Goal: Information Seeking & Learning: Learn about a topic

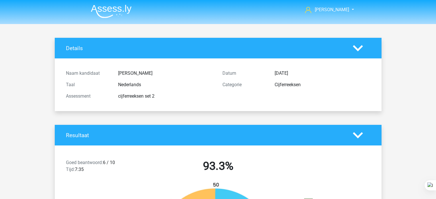
scroll to position [1610, 0]
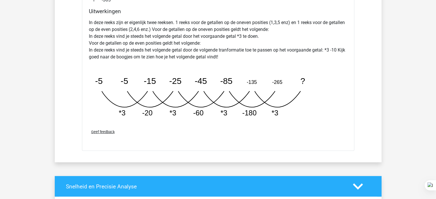
click at [169, 38] on p "In deze reeks zijn er eigenlijk twee reeksen. 1 reeks voor de getallen op de on…" at bounding box center [218, 39] width 259 height 41
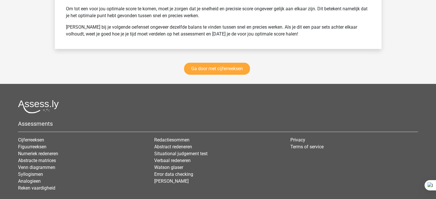
scroll to position [2023, 0]
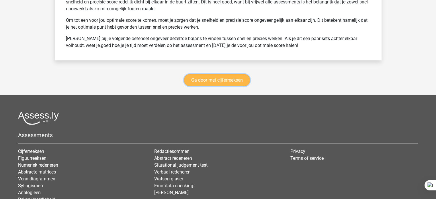
click at [197, 81] on link "Ga door met cijferreeksen" at bounding box center [217, 80] width 66 height 12
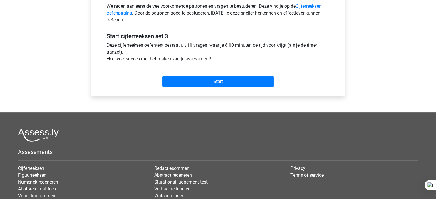
scroll to position [241, 0]
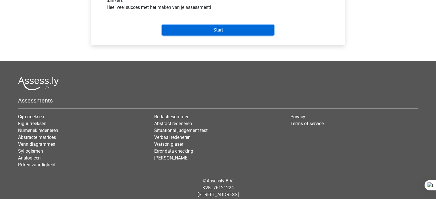
click at [239, 27] on input "Start" at bounding box center [218, 30] width 112 height 11
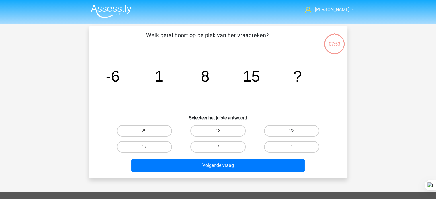
click at [289, 133] on label "22" at bounding box center [291, 130] width 55 height 11
click at [292, 133] on input "22" at bounding box center [294, 133] width 4 height 4
radio input "true"
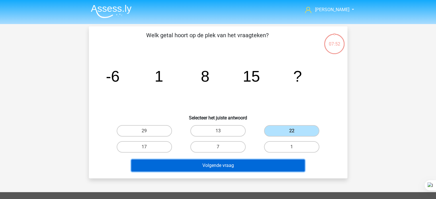
click at [257, 168] on button "Volgende vraag" at bounding box center [218, 166] width 174 height 12
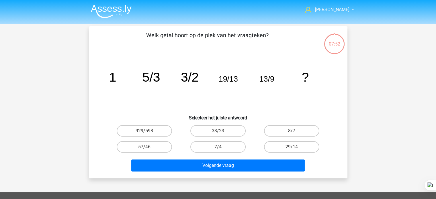
scroll to position [26, 0]
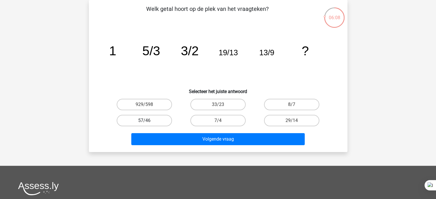
click at [141, 121] on label "57/46" at bounding box center [144, 120] width 55 height 11
click at [144, 121] on input "57/46" at bounding box center [146, 123] width 4 height 4
radio input "true"
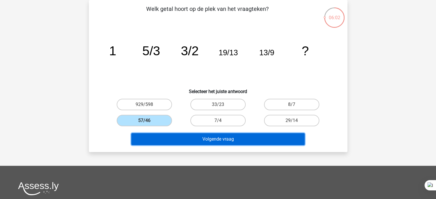
click at [279, 140] on button "Volgende vraag" at bounding box center [218, 139] width 174 height 12
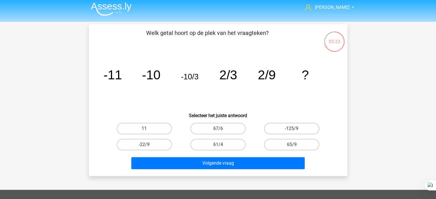
scroll to position [0, 0]
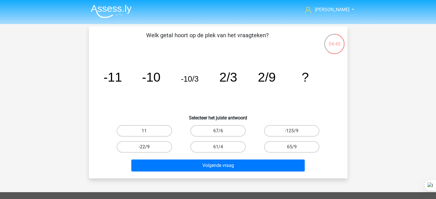
click at [158, 142] on label "-22/9" at bounding box center [144, 146] width 55 height 11
click at [148, 147] on input "-22/9" at bounding box center [146, 149] width 4 height 4
radio input "true"
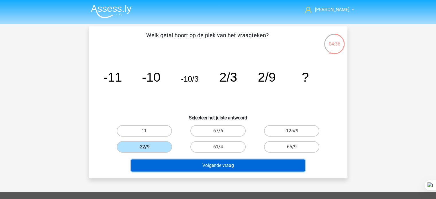
click at [174, 170] on button "Volgende vraag" at bounding box center [218, 166] width 174 height 12
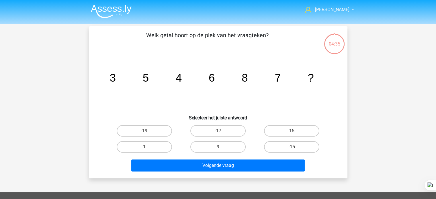
scroll to position [26, 0]
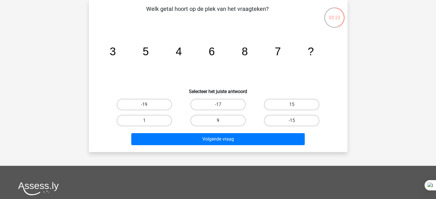
click at [232, 122] on label "9" at bounding box center [217, 120] width 55 height 11
click at [222, 122] on input "9" at bounding box center [220, 123] width 4 height 4
radio input "true"
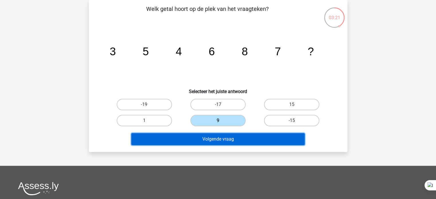
click at [233, 143] on button "Volgende vraag" at bounding box center [218, 139] width 174 height 12
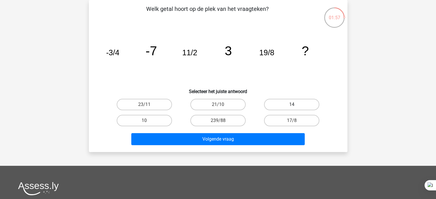
click at [289, 108] on label "14" at bounding box center [291, 104] width 55 height 11
click at [292, 108] on input "14" at bounding box center [294, 107] width 4 height 4
radio input "true"
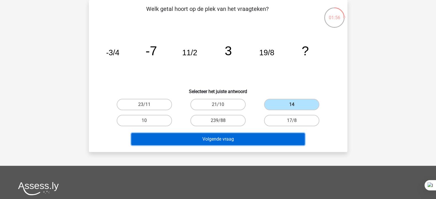
click at [236, 142] on button "Volgende vraag" at bounding box center [218, 139] width 174 height 12
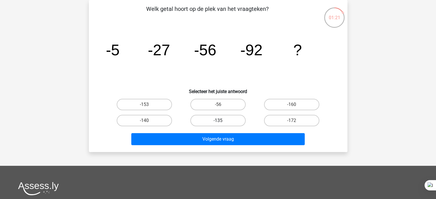
click at [200, 121] on label "-135" at bounding box center [217, 120] width 55 height 11
click at [218, 121] on input "-135" at bounding box center [220, 123] width 4 height 4
radio input "true"
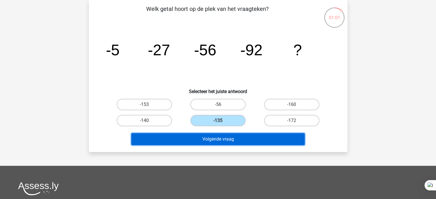
click at [231, 143] on button "Volgende vraag" at bounding box center [218, 139] width 174 height 12
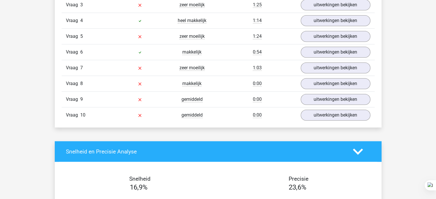
scroll to position [427, 0]
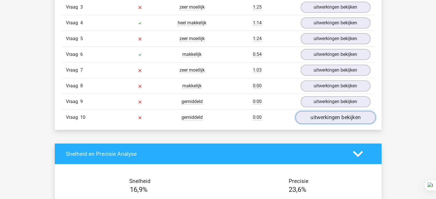
click at [335, 116] on link "uitwerkingen bekijken" at bounding box center [335, 118] width 80 height 13
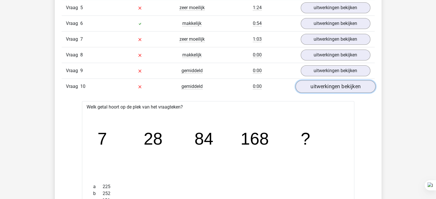
scroll to position [452, 0]
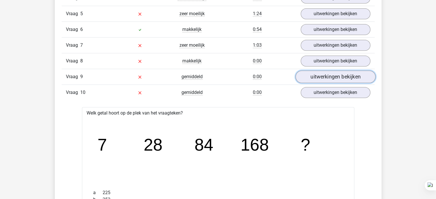
click at [349, 78] on link "uitwerkingen bekijken" at bounding box center [335, 77] width 80 height 13
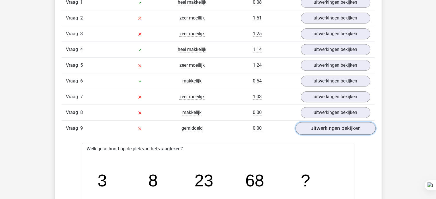
scroll to position [361, 0]
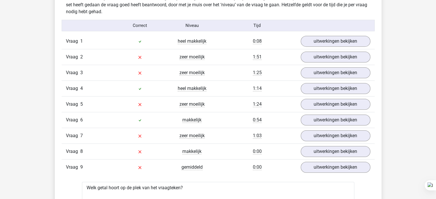
click at [301, 128] on div "Vraag 7 zeer moeilijk 1:03 uitwerkingen bekijken" at bounding box center [218, 136] width 313 height 16
click at [334, 150] on link "uitwerkingen bekijken" at bounding box center [335, 152] width 80 height 13
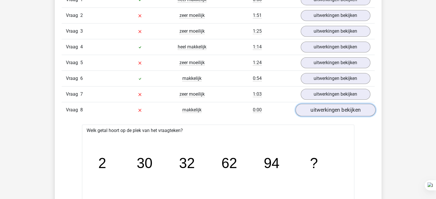
scroll to position [428, 0]
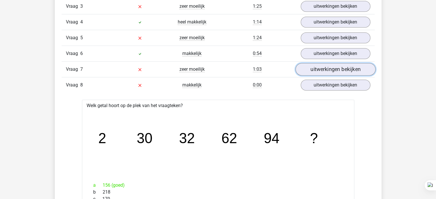
click at [349, 66] on link "uitwerkingen bekijken" at bounding box center [335, 69] width 80 height 13
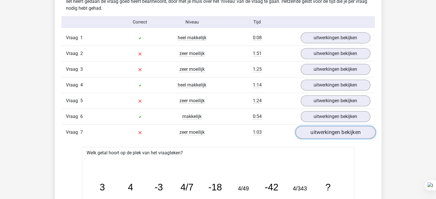
scroll to position [366, 0]
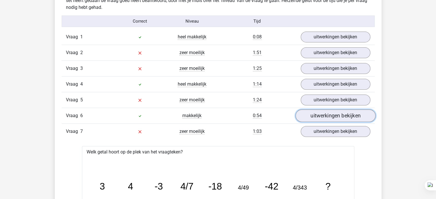
click at [336, 112] on link "uitwerkingen bekijken" at bounding box center [335, 116] width 80 height 13
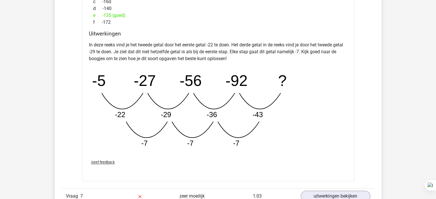
scroll to position [594, 0]
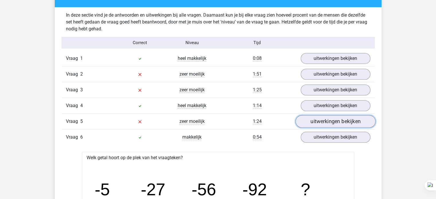
click at [329, 118] on link "uitwerkingen bekijken" at bounding box center [335, 122] width 80 height 13
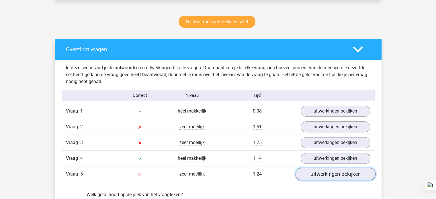
scroll to position [291, 0]
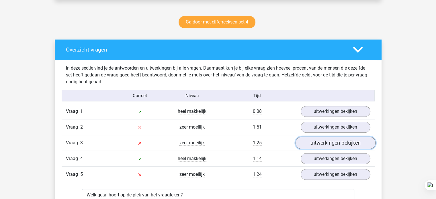
click at [330, 144] on link "uitwerkingen bekijken" at bounding box center [335, 143] width 80 height 13
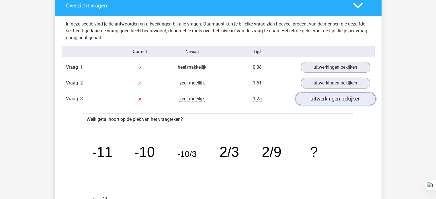
scroll to position [332, 0]
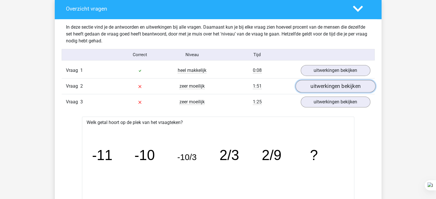
click at [317, 87] on link "uitwerkingen bekijken" at bounding box center [335, 86] width 80 height 13
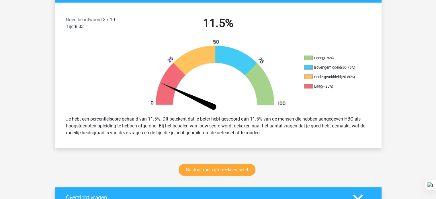
scroll to position [141, 0]
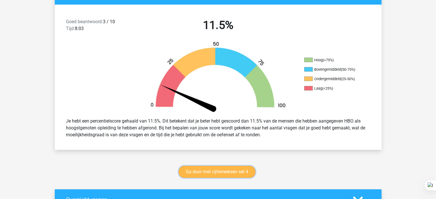
click at [238, 174] on link "Ga door met cijferreeksen set 4" at bounding box center [217, 172] width 77 height 12
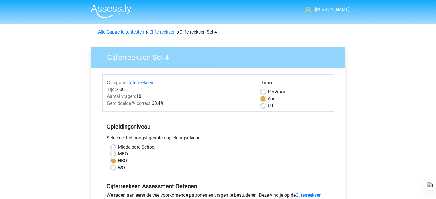
click at [256, 102] on div "Gemiddelde % correct: 63,4%" at bounding box center [180, 103] width 154 height 7
click at [268, 106] on label "Uit" at bounding box center [270, 105] width 5 height 7
click at [264, 106] on input "Uit" at bounding box center [263, 105] width 5 height 6
radio input "true"
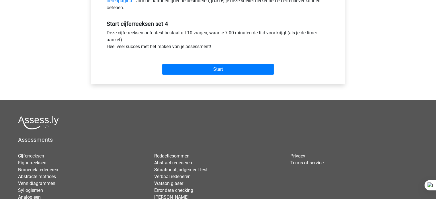
scroll to position [203, 0]
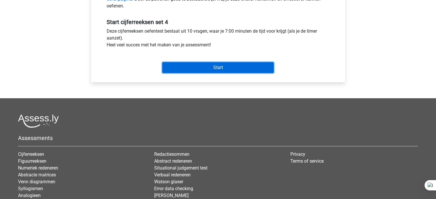
click at [271, 72] on input "Start" at bounding box center [218, 67] width 112 height 11
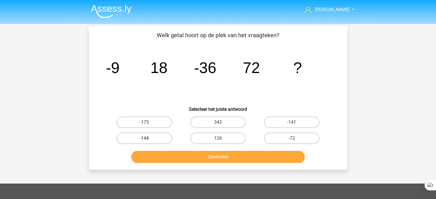
click at [168, 142] on label "-144" at bounding box center [144, 138] width 55 height 11
click at [148, 142] on input "-144" at bounding box center [146, 141] width 4 height 4
radio input "true"
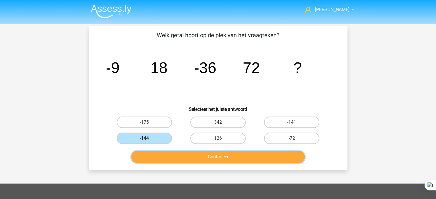
click at [196, 159] on button "Controleer" at bounding box center [218, 157] width 174 height 12
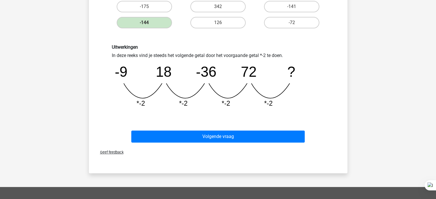
scroll to position [125, 0]
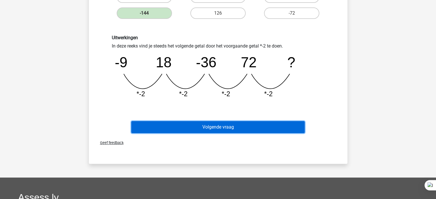
click at [221, 130] on button "Volgende vraag" at bounding box center [218, 127] width 174 height 12
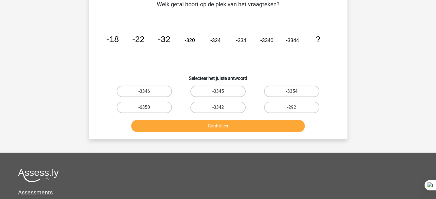
scroll to position [26, 0]
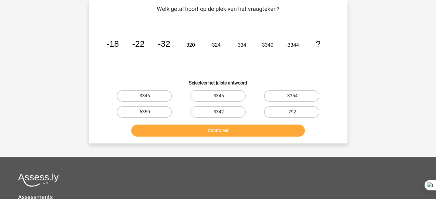
click at [292, 97] on input "-3354" at bounding box center [294, 98] width 4 height 4
radio input "true"
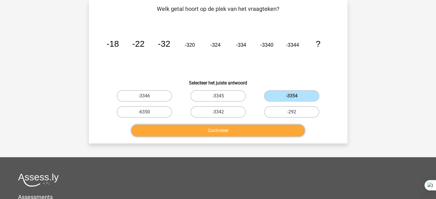
click at [237, 132] on button "Controleer" at bounding box center [218, 131] width 174 height 12
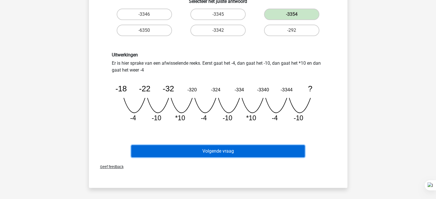
click at [229, 149] on button "Volgende vraag" at bounding box center [218, 151] width 174 height 12
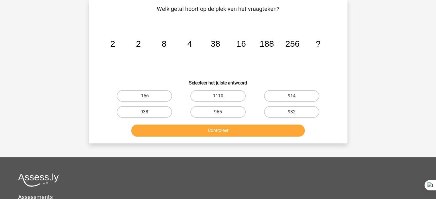
click at [279, 140] on div "Welk getal hoort op de plek van het vraagteken? image/svg+xml 2 2 8 4 38 16 188…" at bounding box center [218, 72] width 259 height 144
click at [220, 112] on input "965" at bounding box center [220, 114] width 4 height 4
radio input "true"
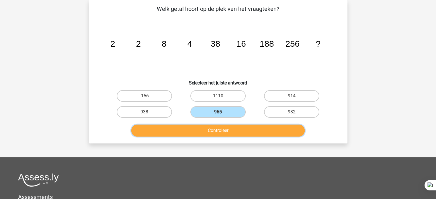
click at [212, 133] on button "Controleer" at bounding box center [218, 131] width 174 height 12
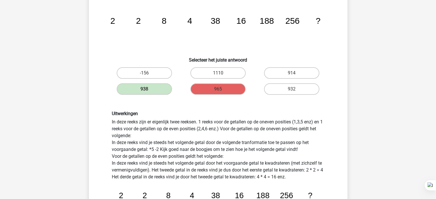
scroll to position [61, 0]
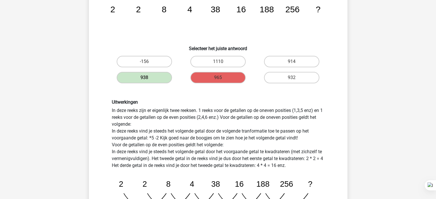
drag, startPoint x: 0, startPoint y: 111, endPoint x: -5, endPoint y: 123, distance: 12.9
click at [0, 123] on html "Aimée aimeeommeren@gmail.com Nederlands English 2" at bounding box center [218, 194] width 436 height 510
click at [103, 129] on div "Uitwerkingen In deze reeks zijn er eigenlijk twee reeksen. 1 reeks voor de geta…" at bounding box center [218, 161] width 240 height 151
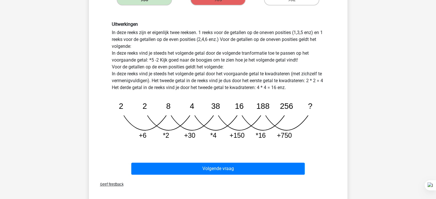
scroll to position [138, 0]
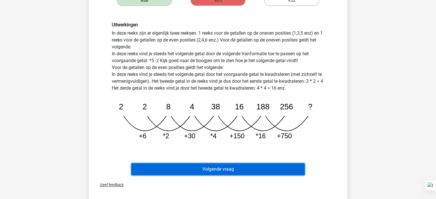
click at [199, 169] on button "Volgende vraag" at bounding box center [218, 169] width 174 height 12
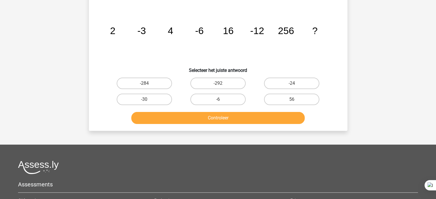
scroll to position [38, 0]
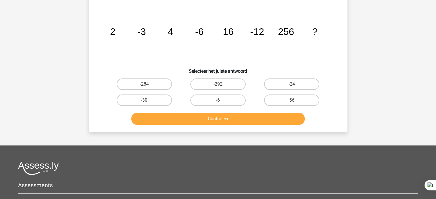
click at [295, 86] on input "-24" at bounding box center [294, 86] width 4 height 4
radio input "true"
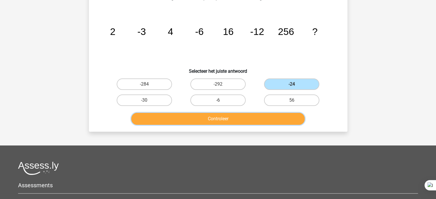
click at [246, 123] on button "Controleer" at bounding box center [218, 119] width 174 height 12
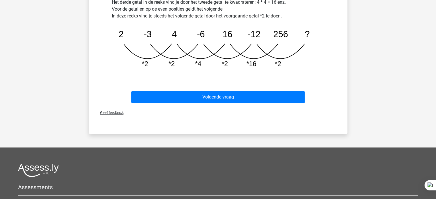
scroll to position [204, 0]
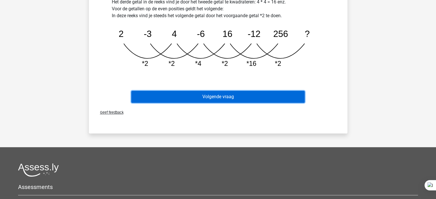
click at [267, 101] on button "Volgende vraag" at bounding box center [218, 97] width 174 height 12
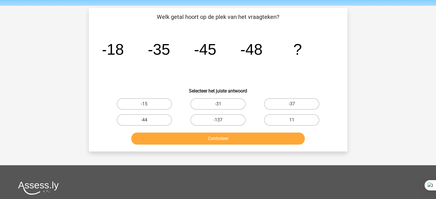
scroll to position [17, 0]
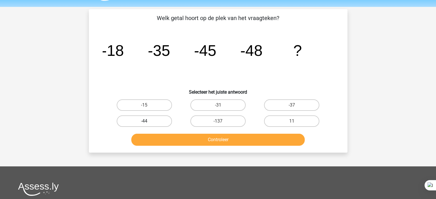
click at [152, 116] on label "-44" at bounding box center [144, 121] width 55 height 11
click at [148, 121] on input "-44" at bounding box center [146, 123] width 4 height 4
radio input "true"
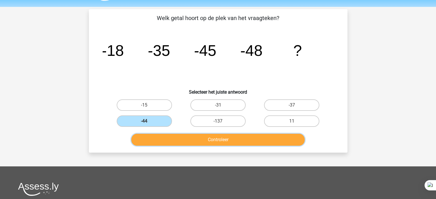
click at [181, 139] on button "Controleer" at bounding box center [218, 140] width 174 height 12
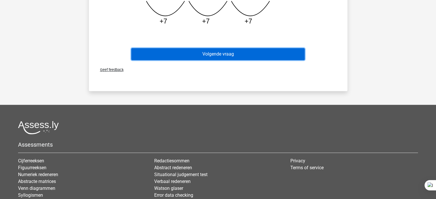
click at [252, 57] on button "Volgende vraag" at bounding box center [218, 54] width 174 height 12
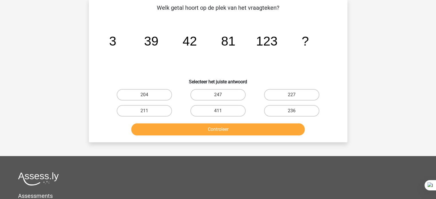
scroll to position [26, 0]
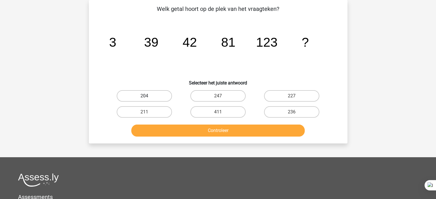
click at [158, 98] on label "204" at bounding box center [144, 95] width 55 height 11
click at [148, 98] on input "204" at bounding box center [146, 98] width 4 height 4
radio input "true"
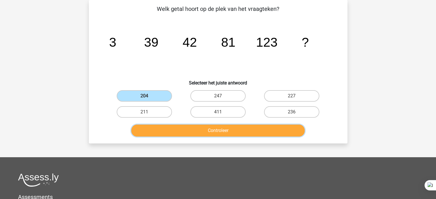
click at [177, 135] on button "Controleer" at bounding box center [218, 131] width 174 height 12
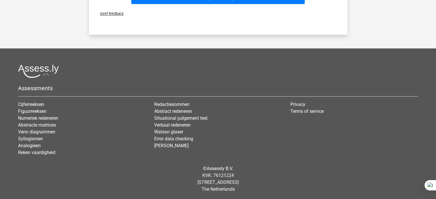
click at [208, 133] on li "Watson glaser" at bounding box center [218, 132] width 128 height 7
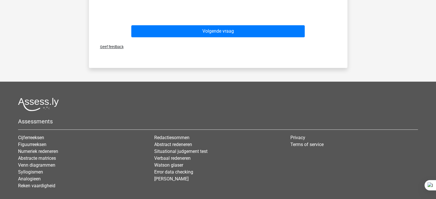
scroll to position [244, 0]
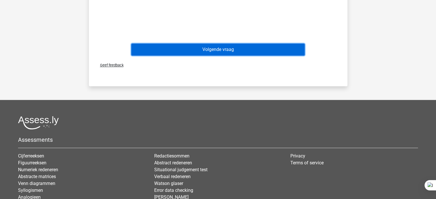
click at [254, 53] on button "Volgende vraag" at bounding box center [218, 50] width 174 height 12
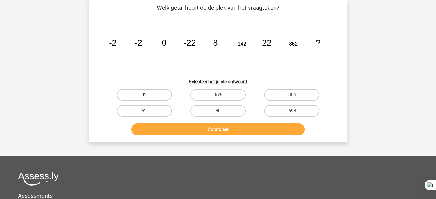
scroll to position [26, 0]
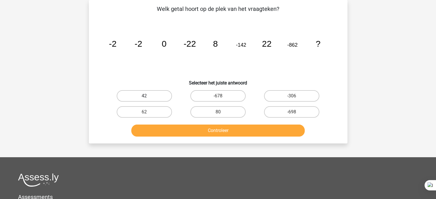
click at [158, 96] on label "42" at bounding box center [144, 95] width 55 height 11
click at [148, 96] on input "42" at bounding box center [146, 98] width 4 height 4
radio input "true"
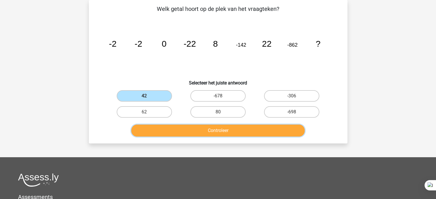
click at [192, 132] on button "Controleer" at bounding box center [218, 131] width 174 height 12
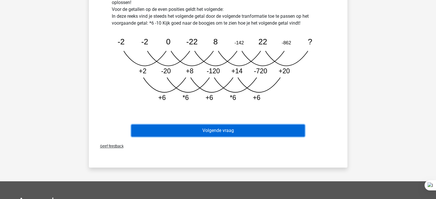
click at [225, 128] on button "Volgende vraag" at bounding box center [218, 131] width 174 height 12
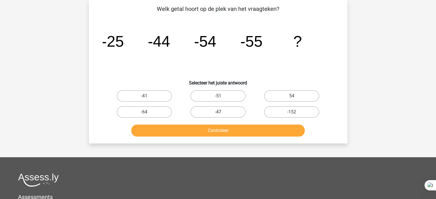
click at [228, 109] on label "-47" at bounding box center [217, 111] width 55 height 11
click at [222, 112] on input "-47" at bounding box center [220, 114] width 4 height 4
radio input "true"
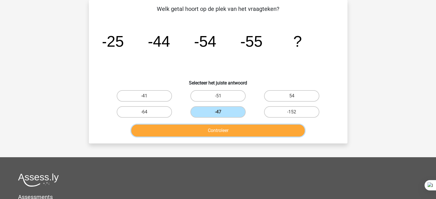
click at [233, 131] on button "Controleer" at bounding box center [218, 131] width 174 height 12
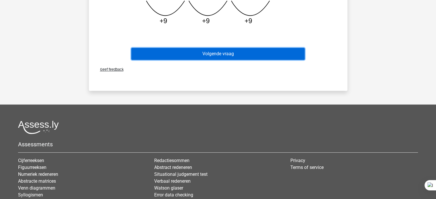
click at [229, 48] on button "Volgende vraag" at bounding box center [218, 54] width 174 height 12
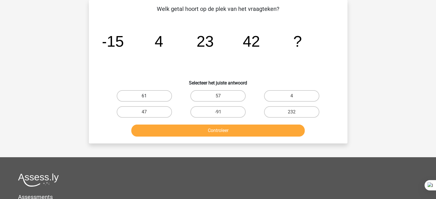
click at [154, 97] on label "61" at bounding box center [144, 95] width 55 height 11
click at [148, 97] on input "61" at bounding box center [146, 98] width 4 height 4
radio input "true"
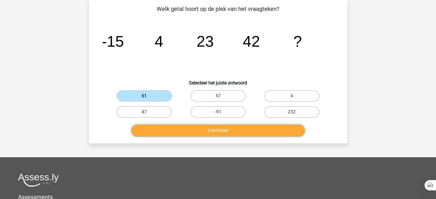
click at [267, 132] on button "Controleer" at bounding box center [218, 131] width 174 height 12
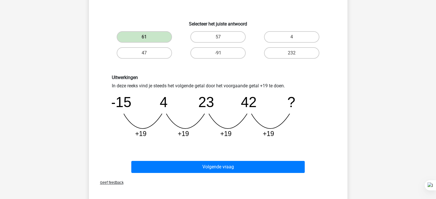
scroll to position [142, 0]
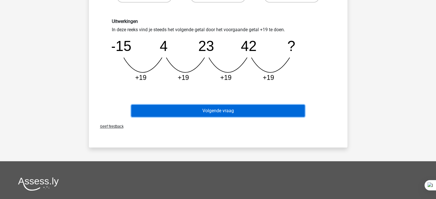
click at [233, 114] on button "Volgende vraag" at bounding box center [218, 111] width 174 height 12
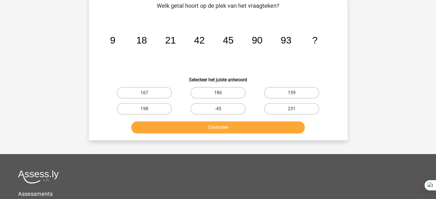
scroll to position [26, 0]
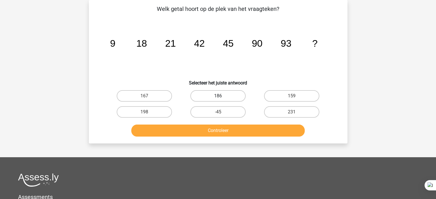
click at [236, 99] on label "186" at bounding box center [217, 95] width 55 height 11
click at [222, 99] on input "186" at bounding box center [220, 98] width 4 height 4
radio input "true"
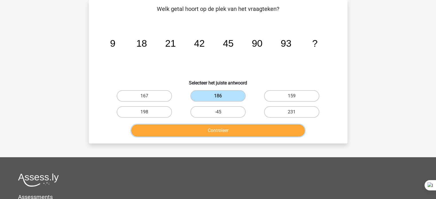
click at [241, 131] on button "Controleer" at bounding box center [218, 131] width 174 height 12
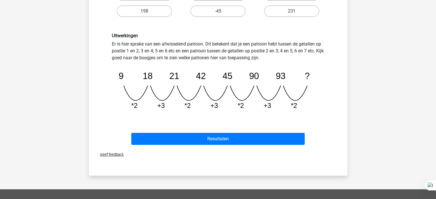
scroll to position [134, 0]
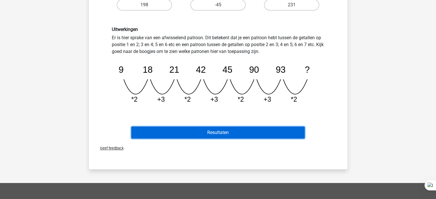
click at [250, 135] on button "Resultaten" at bounding box center [218, 133] width 174 height 12
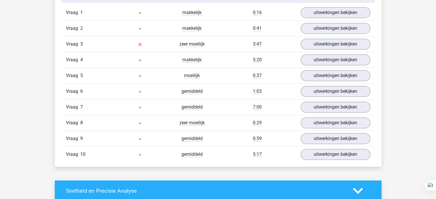
scroll to position [379, 0]
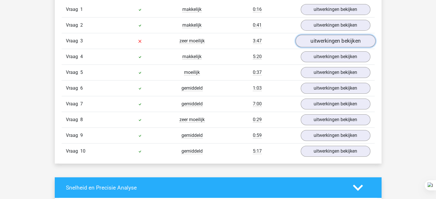
click at [347, 42] on link "uitwerkingen bekijken" at bounding box center [335, 41] width 80 height 13
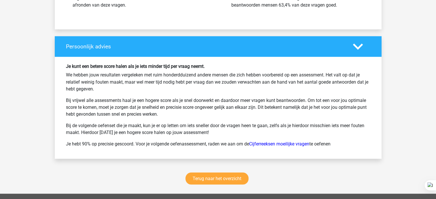
scroll to position [1156, 0]
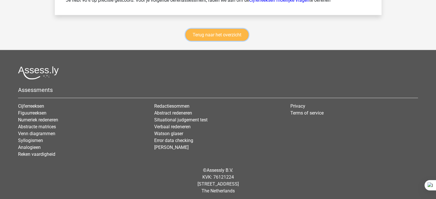
click at [239, 33] on link "Terug naar het overzicht" at bounding box center [217, 35] width 63 height 12
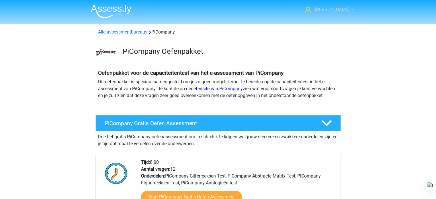
click at [338, 12] on span "[PERSON_NAME]" at bounding box center [332, 9] width 34 height 5
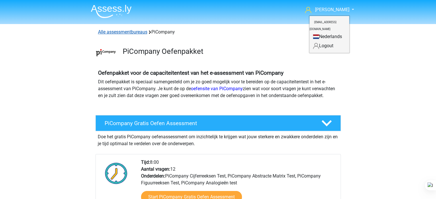
click at [111, 31] on link "Alle assessmentbureaus" at bounding box center [122, 31] width 49 height 5
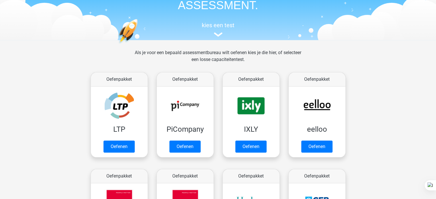
scroll to position [41, 0]
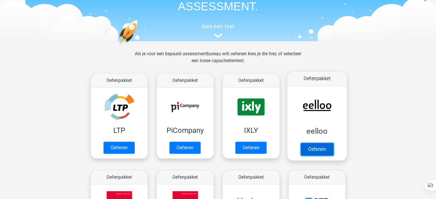
click at [315, 148] on link "Oefenen" at bounding box center [317, 149] width 33 height 13
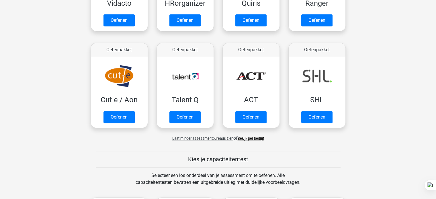
scroll to position [328, 0]
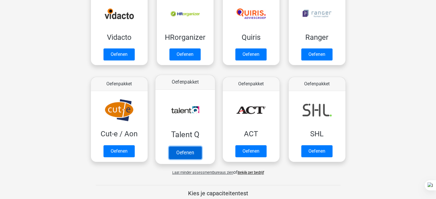
click at [196, 147] on link "Oefenen" at bounding box center [185, 153] width 33 height 13
click at [246, 173] on link "Bekijk per bedrijf" at bounding box center [251, 173] width 26 height 4
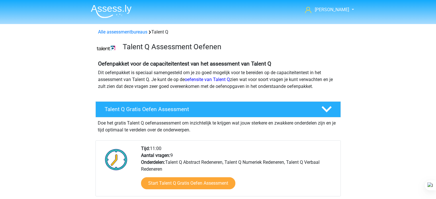
scroll to position [13, 0]
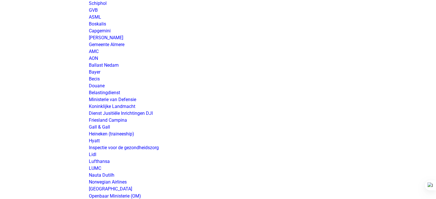
scroll to position [540, 0]
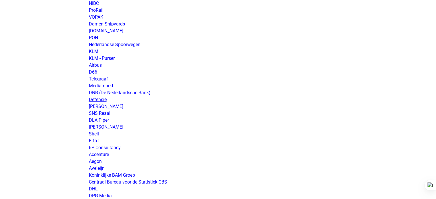
click at [96, 98] on link "Defensie" at bounding box center [98, 99] width 18 height 5
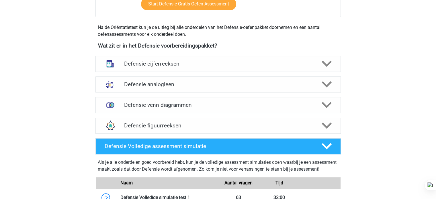
scroll to position [264, 0]
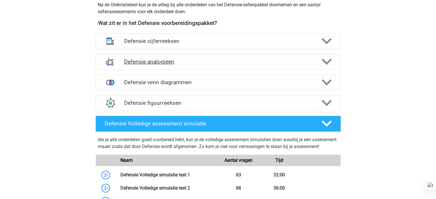
click at [229, 55] on div "Defensie analogieen" at bounding box center [219, 62] width 246 height 16
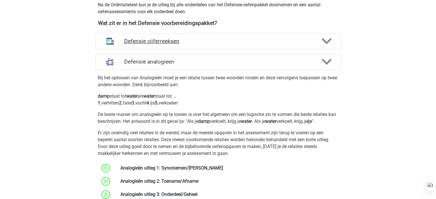
click at [237, 44] on h4 "Defensie cijferreeksen" at bounding box center [218, 41] width 188 height 7
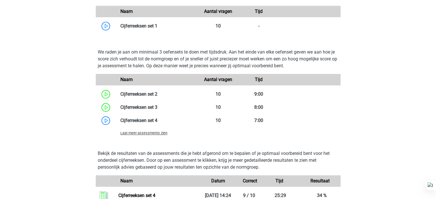
click at [161, 133] on span "Laat meer assessments zien" at bounding box center [143, 133] width 47 height 4
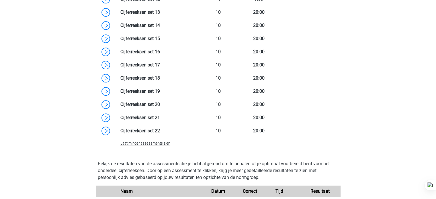
scroll to position [684, 0]
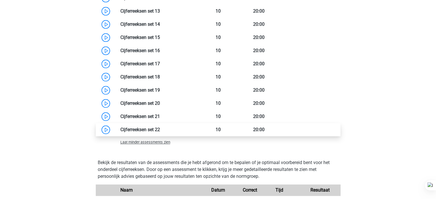
click at [160, 128] on link at bounding box center [160, 129] width 0 height 5
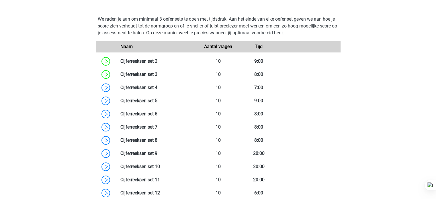
scroll to position [488, 0]
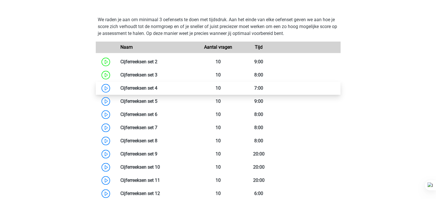
click at [157, 87] on link at bounding box center [157, 87] width 0 height 5
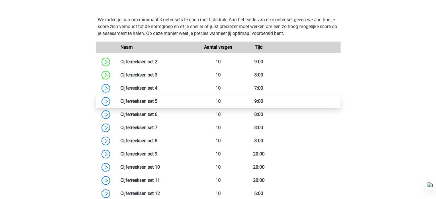
click at [157, 103] on link at bounding box center [157, 101] width 0 height 5
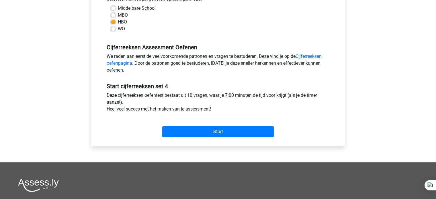
scroll to position [139, 0]
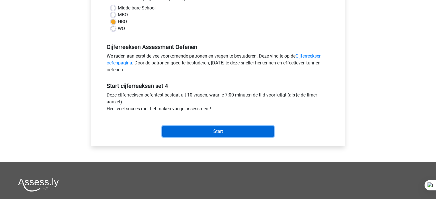
click at [242, 130] on input "Start" at bounding box center [218, 131] width 112 height 11
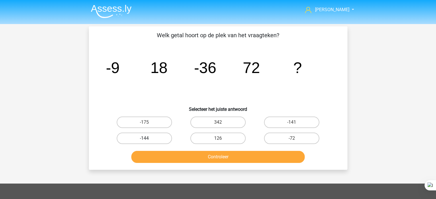
click at [150, 141] on label "-144" at bounding box center [144, 138] width 55 height 11
click at [148, 141] on input "-144" at bounding box center [146, 141] width 4 height 4
radio input "true"
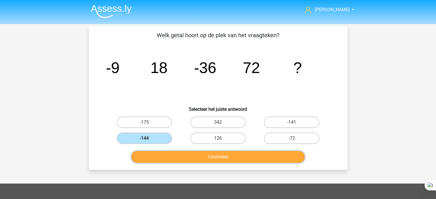
click at [168, 154] on button "Controleer" at bounding box center [218, 157] width 174 height 12
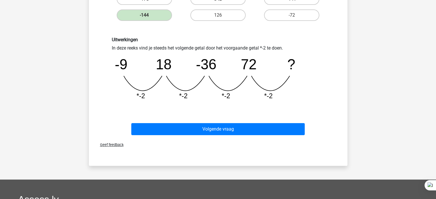
scroll to position [124, 0]
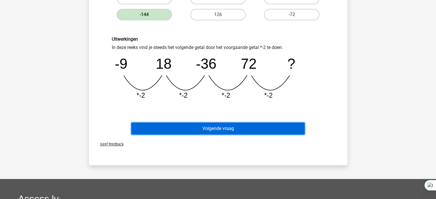
click at [255, 133] on button "Volgende vraag" at bounding box center [218, 129] width 174 height 12
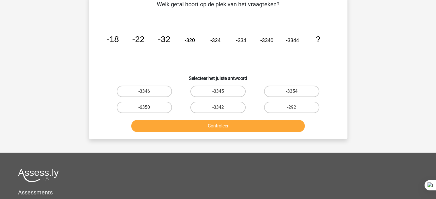
scroll to position [26, 0]
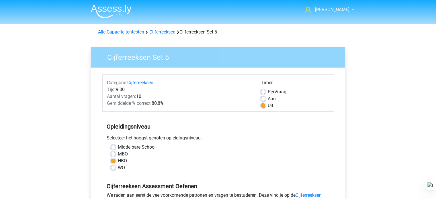
click at [292, 128] on h5 "Opleidingsniveau" at bounding box center [218, 126] width 223 height 11
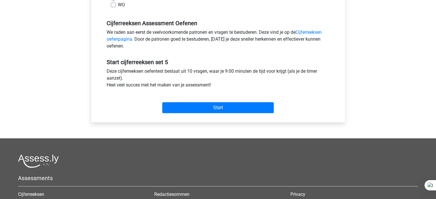
scroll to position [165, 0]
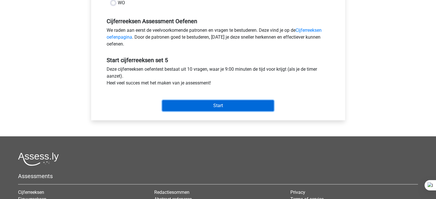
click at [213, 105] on input "Start" at bounding box center [218, 105] width 112 height 11
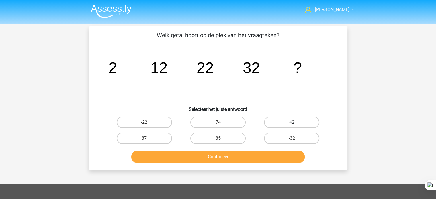
click at [282, 118] on label "42" at bounding box center [291, 122] width 55 height 11
click at [292, 122] on input "42" at bounding box center [294, 124] width 4 height 4
radio input "true"
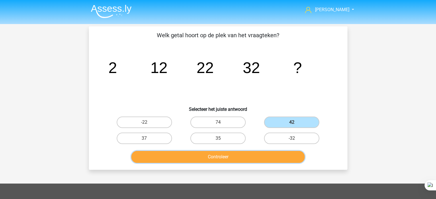
click at [249, 154] on button "Controleer" at bounding box center [218, 157] width 174 height 12
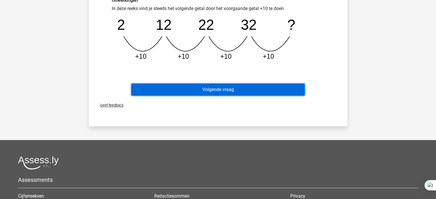
click at [250, 93] on button "Volgende vraag" at bounding box center [218, 90] width 174 height 12
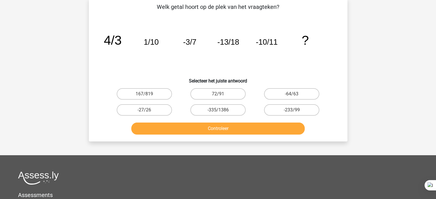
scroll to position [26, 0]
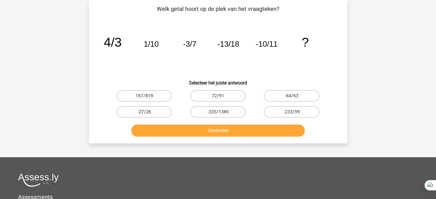
click at [161, 107] on label "-27/26" at bounding box center [144, 111] width 55 height 11
click at [148, 112] on input "-27/26" at bounding box center [146, 114] width 4 height 4
radio input "true"
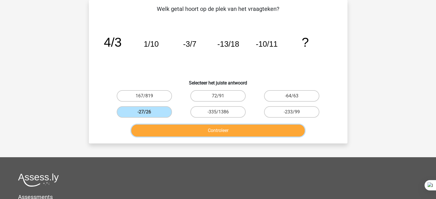
click at [213, 133] on button "Controleer" at bounding box center [218, 131] width 174 height 12
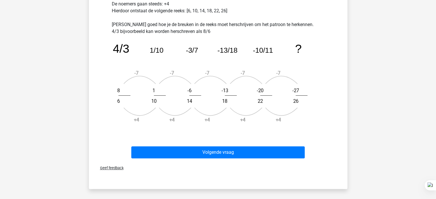
scroll to position [196, 0]
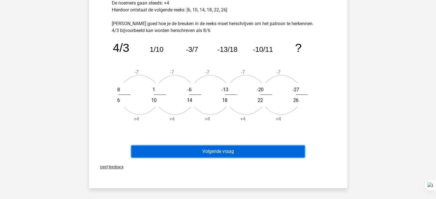
click at [256, 153] on button "Volgende vraag" at bounding box center [218, 152] width 174 height 12
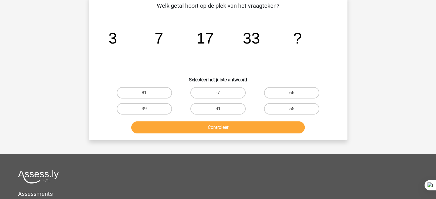
scroll to position [26, 0]
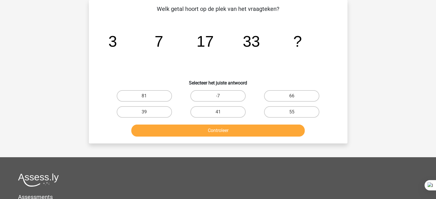
click at [294, 114] on input "55" at bounding box center [294, 114] width 4 height 4
radio input "true"
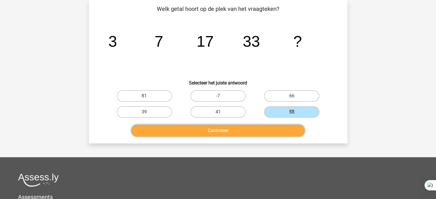
click at [271, 131] on button "Controleer" at bounding box center [218, 131] width 174 height 12
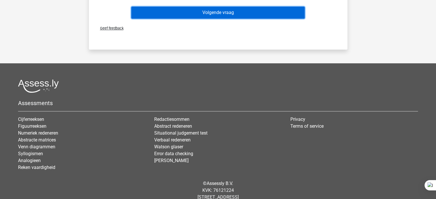
click at [277, 13] on button "Volgende vraag" at bounding box center [218, 13] width 174 height 12
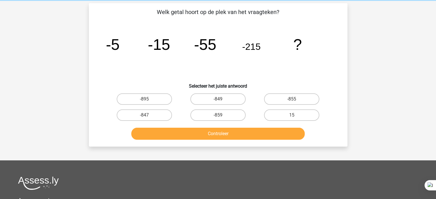
scroll to position [23, 0]
click at [285, 153] on div "Aimée aimeeommeren@gmail.com Nederlands English" at bounding box center [218, 144] width 436 height 335
click at [301, 103] on label "-855" at bounding box center [291, 99] width 55 height 11
click at [296, 103] on input "-855" at bounding box center [294, 102] width 4 height 4
radio input "true"
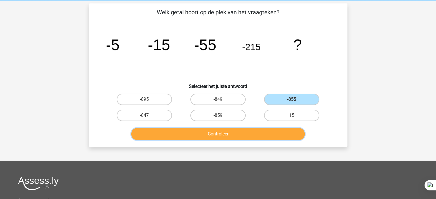
click at [249, 137] on button "Controleer" at bounding box center [218, 134] width 174 height 12
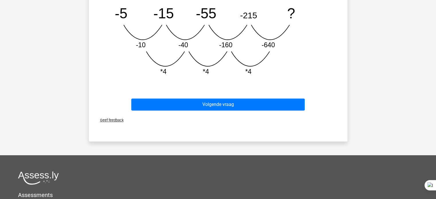
scroll to position [182, 0]
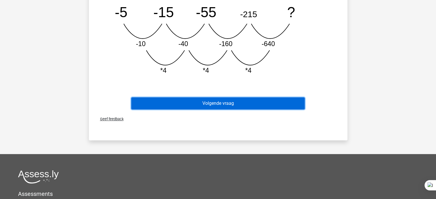
click at [258, 107] on button "Volgende vraag" at bounding box center [218, 104] width 174 height 12
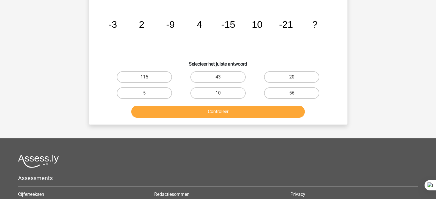
scroll to position [26, 0]
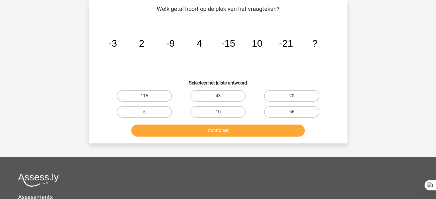
click at [278, 95] on label "20" at bounding box center [291, 95] width 55 height 11
click at [292, 96] on input "20" at bounding box center [294, 98] width 4 height 4
radio input "true"
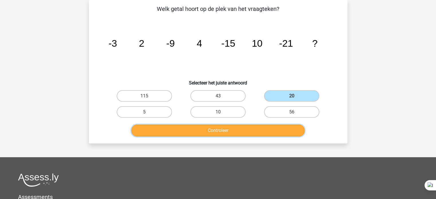
click at [267, 131] on button "Controleer" at bounding box center [218, 131] width 174 height 12
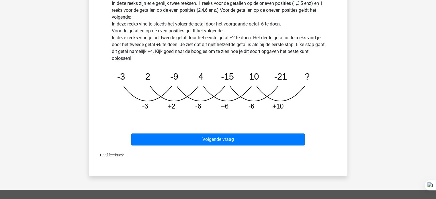
scroll to position [172, 0]
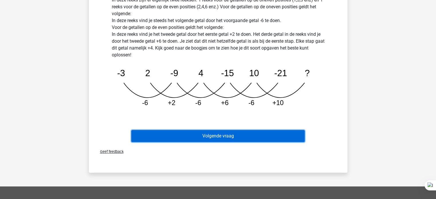
click at [221, 141] on button "Volgende vraag" at bounding box center [218, 136] width 174 height 12
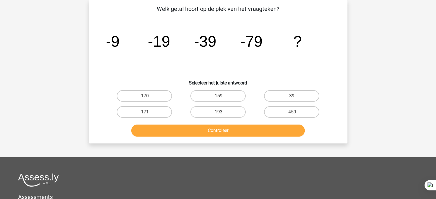
scroll to position [21, 0]
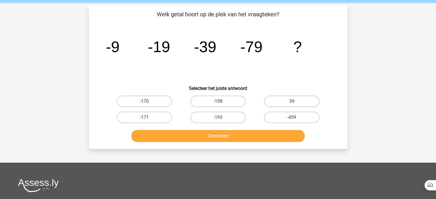
click at [235, 103] on label "-159" at bounding box center [217, 101] width 55 height 11
click at [222, 103] on input "-159" at bounding box center [220, 104] width 4 height 4
radio input "true"
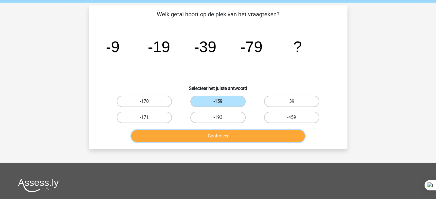
click at [243, 140] on button "Controleer" at bounding box center [218, 136] width 174 height 12
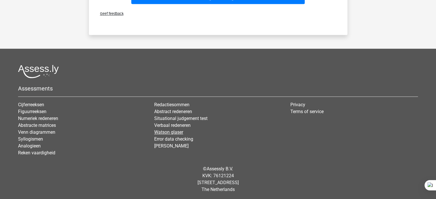
click at [170, 131] on link "Watson glaser" at bounding box center [168, 132] width 29 height 5
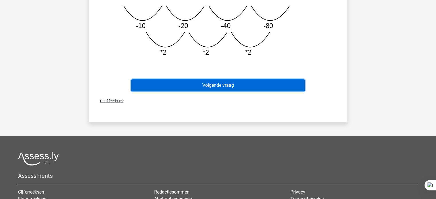
click at [215, 84] on button "Volgende vraag" at bounding box center [218, 85] width 174 height 12
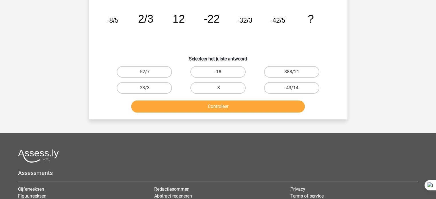
scroll to position [26, 0]
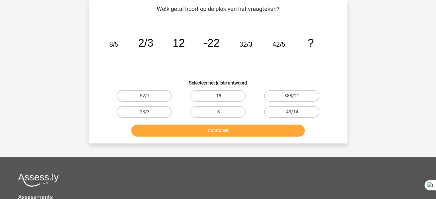
click at [164, 99] on label "-52/7" at bounding box center [144, 95] width 55 height 11
click at [148, 99] on input "-52/7" at bounding box center [146, 98] width 4 height 4
radio input "true"
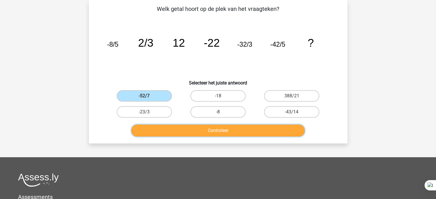
click at [245, 135] on button "Controleer" at bounding box center [218, 131] width 174 height 12
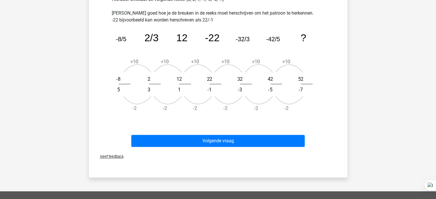
scroll to position [205, 0]
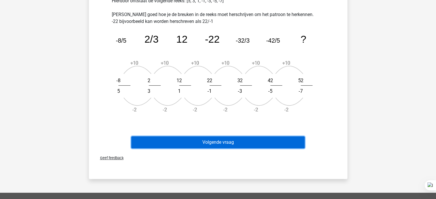
click at [273, 141] on button "Volgende vraag" at bounding box center [218, 143] width 174 height 12
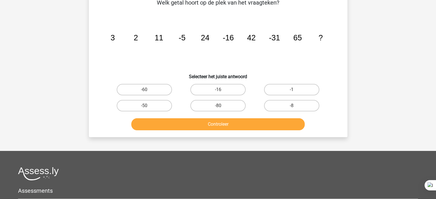
scroll to position [26, 0]
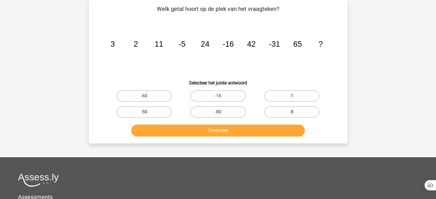
click at [155, 111] on label "-50" at bounding box center [144, 111] width 55 height 11
click at [148, 112] on input "-50" at bounding box center [146, 114] width 4 height 4
radio input "true"
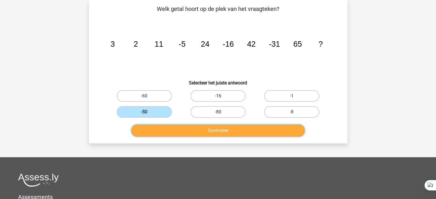
click at [166, 128] on button "Controleer" at bounding box center [218, 131] width 174 height 12
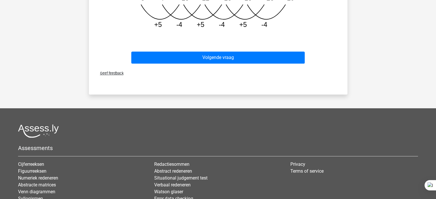
click at [255, 116] on footer "Assessments Cijferreeksen Figuurreeksen Numeriek redeneren Abstracte matrices V…" at bounding box center [218, 183] width 436 height 151
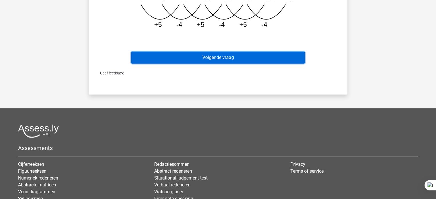
click at [281, 63] on button "Volgende vraag" at bounding box center [218, 58] width 174 height 12
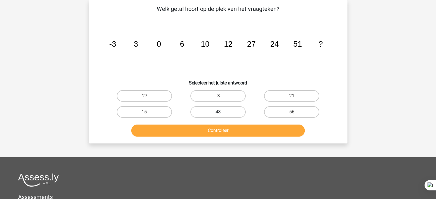
click at [235, 115] on label "48" at bounding box center [217, 111] width 55 height 11
click at [222, 115] on input "48" at bounding box center [220, 114] width 4 height 4
radio input "true"
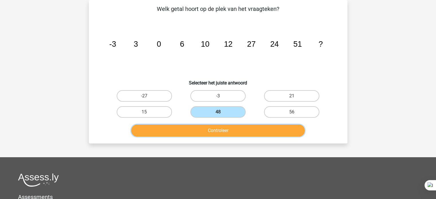
click at [230, 132] on button "Controleer" at bounding box center [218, 131] width 174 height 12
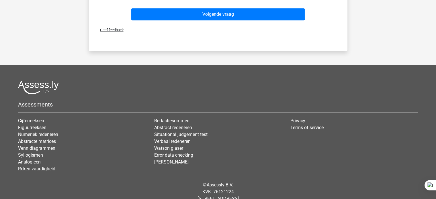
scroll to position [297, 0]
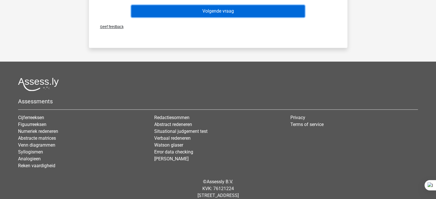
click at [282, 14] on button "Volgende vraag" at bounding box center [218, 11] width 174 height 12
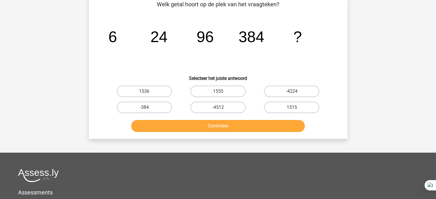
scroll to position [26, 0]
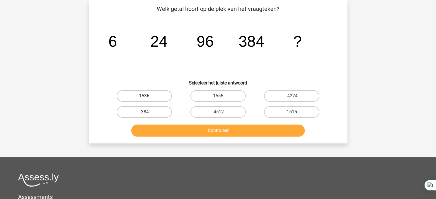
click at [160, 100] on label "1536" at bounding box center [144, 95] width 55 height 11
click at [148, 100] on input "1536" at bounding box center [146, 98] width 4 height 4
radio input "true"
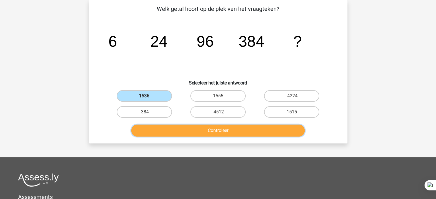
click at [178, 135] on button "Controleer" at bounding box center [218, 131] width 174 height 12
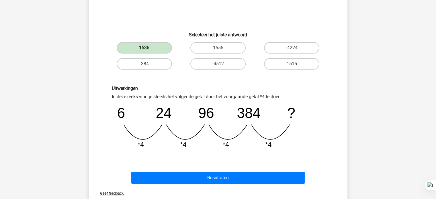
scroll to position [178, 0]
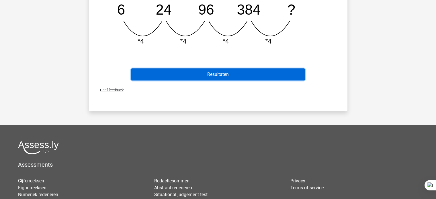
click at [269, 75] on button "Resultaten" at bounding box center [218, 75] width 174 height 12
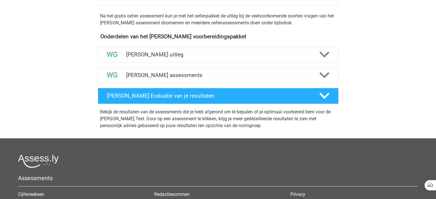
scroll to position [177, 0]
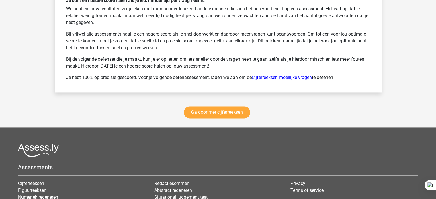
scroll to position [796, 0]
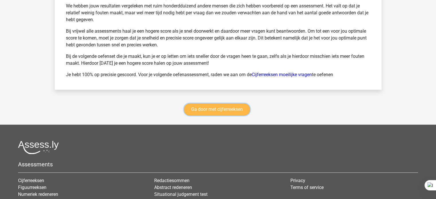
click at [229, 108] on link "Ga door met cijferreeksen" at bounding box center [217, 110] width 66 height 12
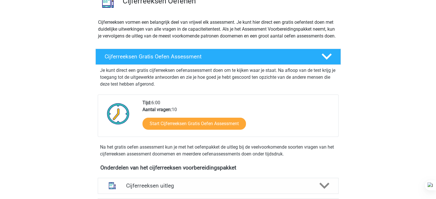
scroll to position [71, 0]
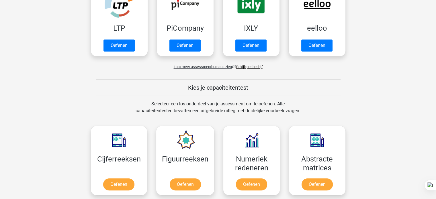
scroll to position [142, 0]
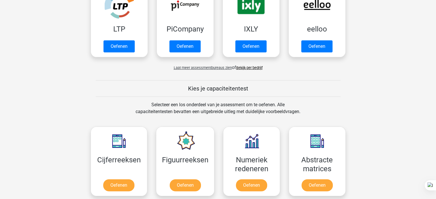
click at [257, 69] on link "Bekijk per bedrijf" at bounding box center [249, 68] width 26 height 4
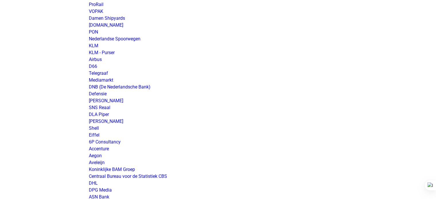
scroll to position [548, 0]
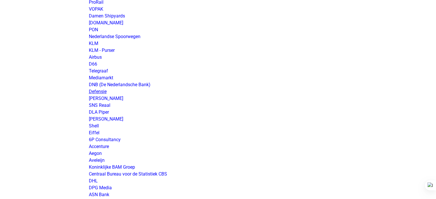
click at [96, 94] on link "Defensie" at bounding box center [98, 91] width 18 height 5
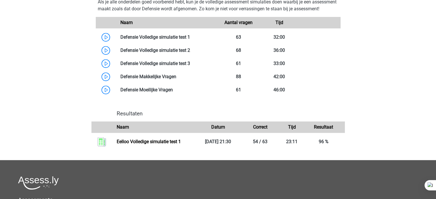
scroll to position [401, 0]
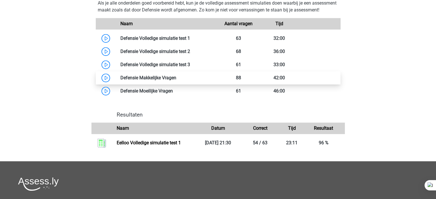
click at [176, 81] on link at bounding box center [176, 77] width 0 height 5
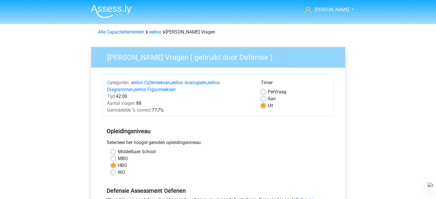
scroll to position [51, 0]
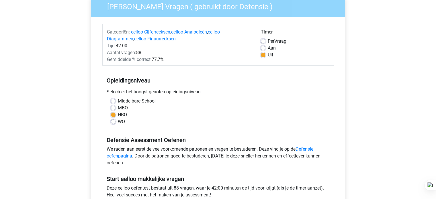
click at [268, 49] on label "Aan" at bounding box center [272, 48] width 8 height 7
click at [262, 49] on input "Aan" at bounding box center [263, 48] width 5 height 6
radio input "true"
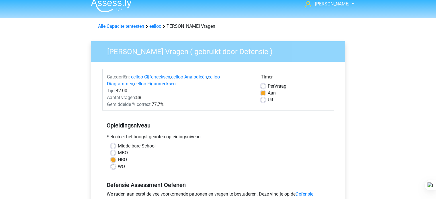
click at [219, 100] on div "Aantal vragen: 88" at bounding box center [180, 97] width 154 height 7
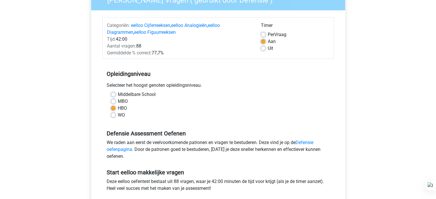
scroll to position [53, 0]
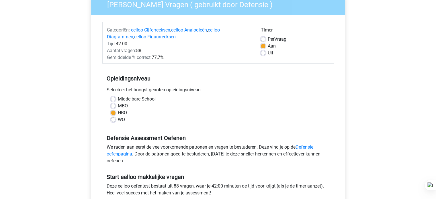
click at [272, 39] on span "Per" at bounding box center [271, 38] width 7 height 5
click at [266, 39] on input "Per Vraag" at bounding box center [263, 39] width 5 height 6
radio input "true"
click at [271, 46] on label "Aan" at bounding box center [272, 46] width 8 height 7
click at [266, 46] on input "Aan" at bounding box center [263, 46] width 5 height 6
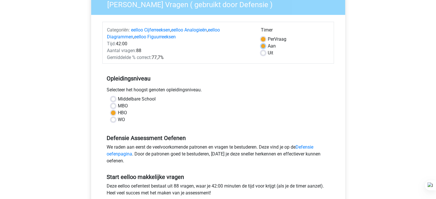
radio input "true"
click at [268, 39] on span "Per" at bounding box center [271, 38] width 7 height 5
click at [266, 39] on input "Per Vraag" at bounding box center [263, 39] width 5 height 6
radio input "true"
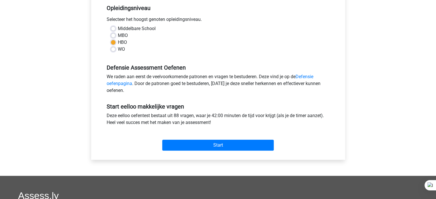
scroll to position [137, 0]
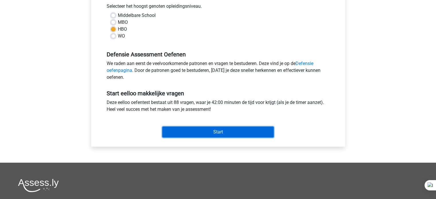
click at [196, 135] on input "Start" at bounding box center [218, 132] width 112 height 11
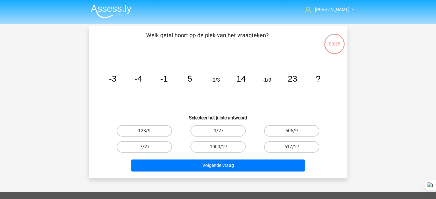
click at [215, 131] on label "-1/27" at bounding box center [217, 130] width 55 height 11
click at [218, 131] on input "-1/27" at bounding box center [220, 133] width 4 height 4
radio input "true"
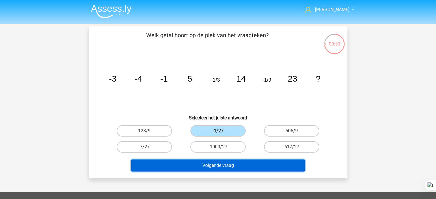
click at [203, 166] on button "Volgende vraag" at bounding box center [218, 166] width 174 height 12
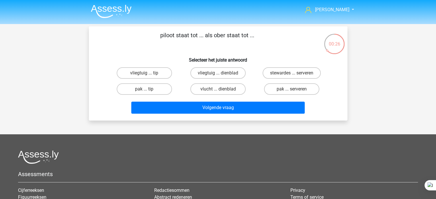
click at [237, 72] on label "vliegtuig ... dienblad" at bounding box center [217, 72] width 55 height 11
click at [222, 73] on input "vliegtuig ... dienblad" at bounding box center [220, 75] width 4 height 4
radio input "true"
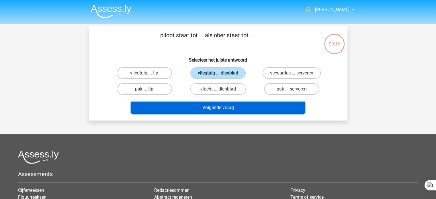
click at [232, 111] on button "Volgende vraag" at bounding box center [218, 108] width 174 height 12
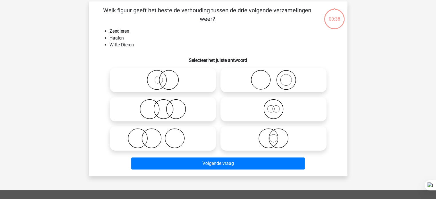
scroll to position [26, 0]
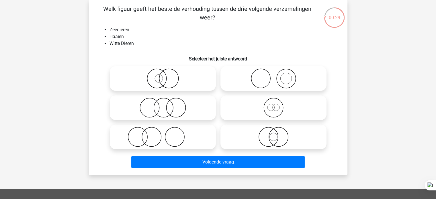
click at [189, 72] on icon at bounding box center [163, 79] width 102 height 20
click at [167, 72] on input "radio" at bounding box center [165, 74] width 4 height 4
radio input "true"
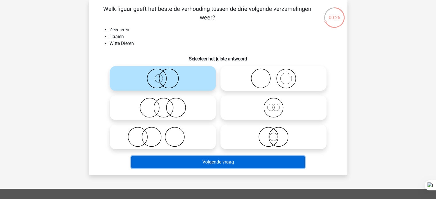
click at [227, 166] on button "Volgende vraag" at bounding box center [218, 162] width 174 height 12
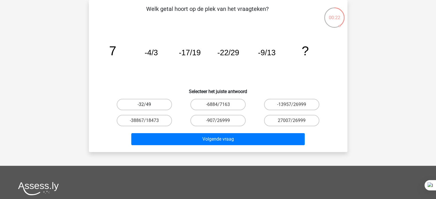
click at [164, 108] on label "-32/49" at bounding box center [144, 104] width 55 height 11
click at [148, 108] on input "-32/49" at bounding box center [146, 107] width 4 height 4
radio input "true"
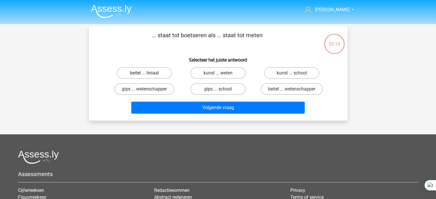
click at [164, 72] on label "beitel ... liniaal" at bounding box center [144, 72] width 55 height 11
click at [148, 73] on input "beitel ... liniaal" at bounding box center [146, 75] width 4 height 4
radio input "true"
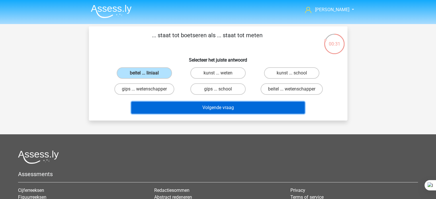
click at [214, 112] on button "Volgende vraag" at bounding box center [218, 108] width 174 height 12
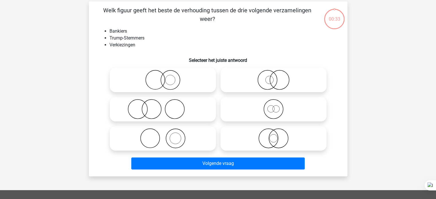
scroll to position [26, 0]
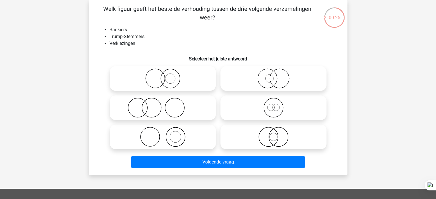
click at [183, 111] on icon at bounding box center [163, 108] width 102 height 20
click at [167, 105] on input "radio" at bounding box center [165, 103] width 4 height 4
radio input "true"
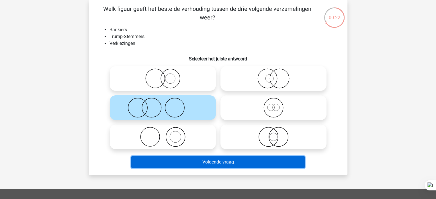
click at [192, 159] on button "Volgende vraag" at bounding box center [218, 162] width 174 height 12
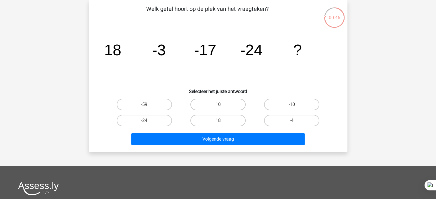
click at [162, 118] on label "-24" at bounding box center [144, 120] width 55 height 11
click at [148, 121] on input "-24" at bounding box center [146, 123] width 4 height 4
radio input "true"
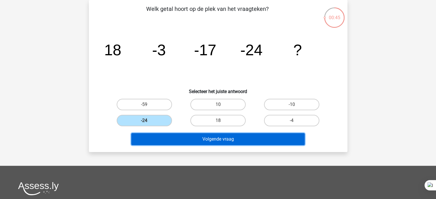
click at [197, 141] on button "Volgende vraag" at bounding box center [218, 139] width 174 height 12
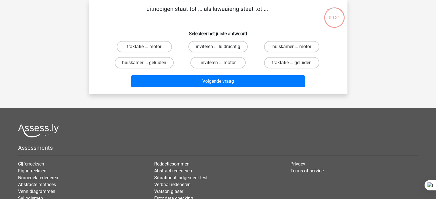
click at [233, 49] on label "inviteren ... luidruchtig" at bounding box center [217, 46] width 59 height 11
click at [222, 49] on input "inviteren ... luidruchtig" at bounding box center [220, 49] width 4 height 4
radio input "true"
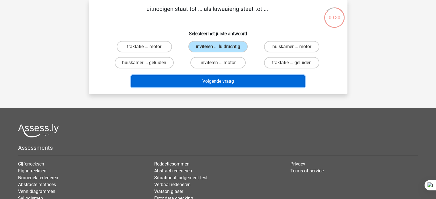
click at [225, 82] on button "Volgende vraag" at bounding box center [218, 81] width 174 height 12
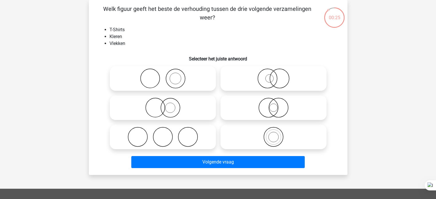
click at [195, 73] on icon at bounding box center [163, 79] width 102 height 20
click at [167, 73] on input "radio" at bounding box center [165, 74] width 4 height 4
radio input "true"
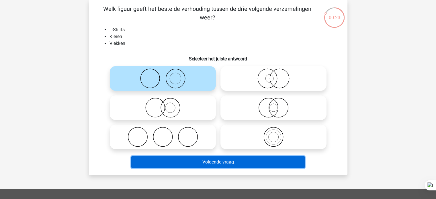
click at [244, 166] on button "Volgende vraag" at bounding box center [218, 162] width 174 height 12
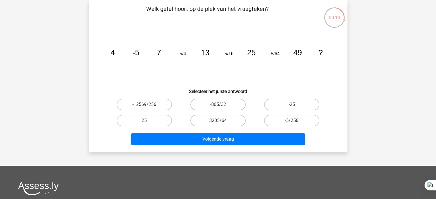
click at [309, 120] on label "-5/256" at bounding box center [291, 120] width 55 height 11
click at [296, 121] on input "-5/256" at bounding box center [294, 123] width 4 height 4
radio input "true"
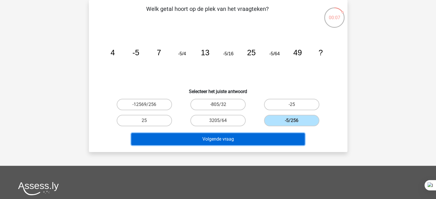
click at [252, 143] on button "Volgende vraag" at bounding box center [218, 139] width 174 height 12
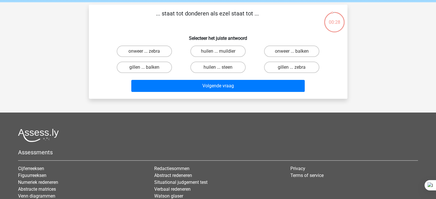
scroll to position [8, 0]
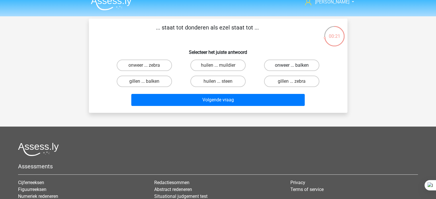
click at [303, 69] on label "onweer ... balken" at bounding box center [291, 65] width 55 height 11
click at [296, 69] on input "onweer ... balken" at bounding box center [294, 67] width 4 height 4
radio input "true"
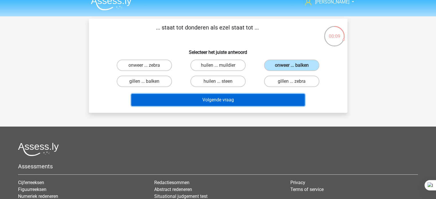
click at [279, 100] on button "Volgende vraag" at bounding box center [218, 100] width 174 height 12
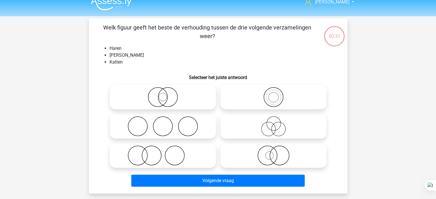
scroll to position [26, 0]
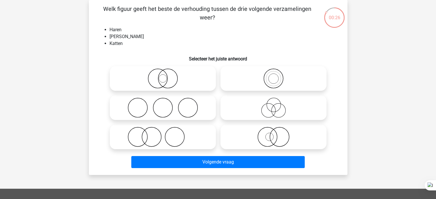
click at [175, 137] on icon at bounding box center [163, 137] width 102 height 20
click at [167, 134] on input "radio" at bounding box center [165, 133] width 4 height 4
radio input "true"
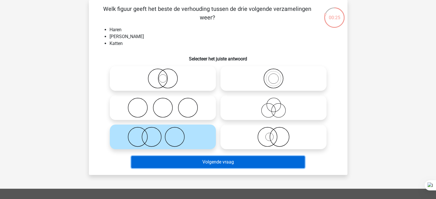
click at [175, 164] on button "Volgende vraag" at bounding box center [218, 162] width 174 height 12
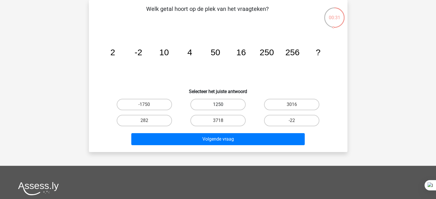
click at [237, 104] on label "1250" at bounding box center [217, 104] width 55 height 11
click at [222, 105] on input "1250" at bounding box center [220, 107] width 4 height 4
radio input "true"
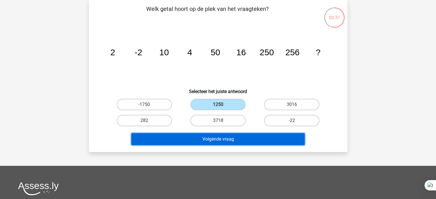
click at [246, 137] on button "Volgende vraag" at bounding box center [218, 139] width 174 height 12
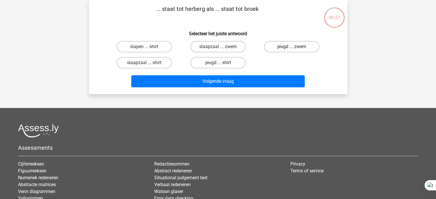
click at [288, 51] on label "jeugd ... zwem" at bounding box center [291, 46] width 55 height 11
click at [292, 50] on input "jeugd ... zwem" at bounding box center [294, 49] width 4 height 4
radio input "true"
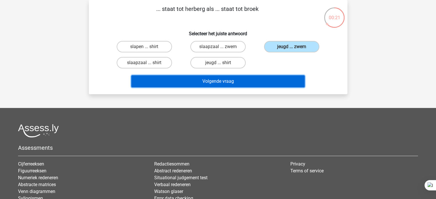
click at [256, 84] on button "Volgende vraag" at bounding box center [218, 81] width 174 height 12
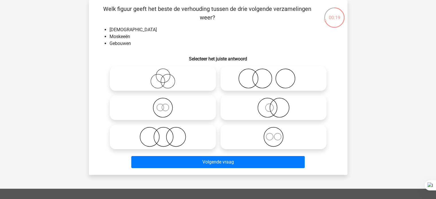
click at [175, 111] on icon at bounding box center [163, 108] width 102 height 20
click at [167, 105] on input "radio" at bounding box center [165, 103] width 4 height 4
radio input "true"
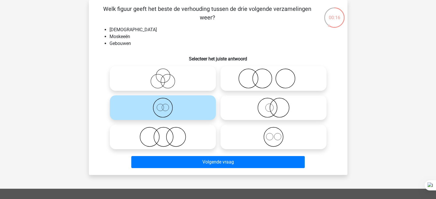
click at [256, 134] on icon at bounding box center [274, 137] width 102 height 20
click at [274, 134] on input "radio" at bounding box center [276, 133] width 4 height 4
radio input "true"
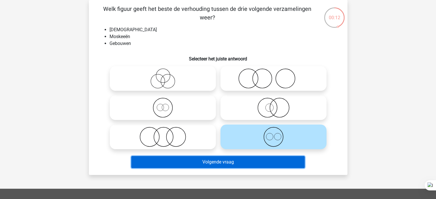
click at [224, 161] on button "Volgende vraag" at bounding box center [218, 162] width 174 height 12
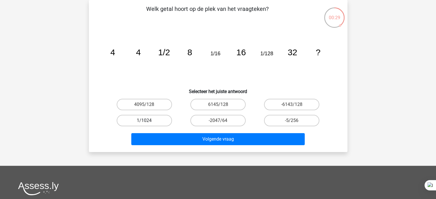
click at [163, 122] on label "1/1024" at bounding box center [144, 120] width 55 height 11
click at [148, 122] on input "1/1024" at bounding box center [146, 123] width 4 height 4
radio input "true"
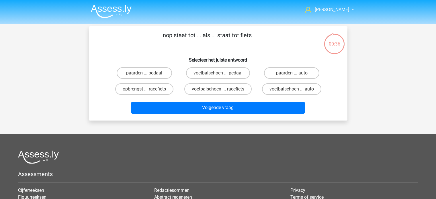
scroll to position [26, 0]
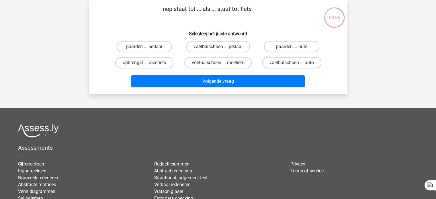
click at [239, 50] on label "voetbalschoen ... pedaal" at bounding box center [218, 46] width 64 height 11
click at [222, 50] on input "voetbalschoen ... pedaal" at bounding box center [220, 49] width 4 height 4
radio input "true"
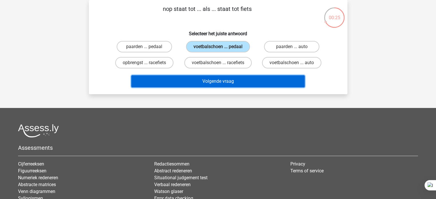
click at [215, 83] on button "Volgende vraag" at bounding box center [218, 81] width 174 height 12
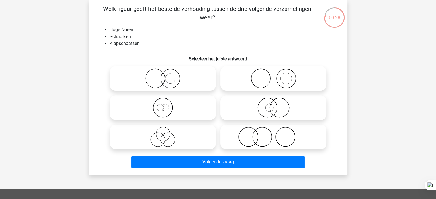
click at [188, 79] on icon at bounding box center [163, 79] width 102 height 20
click at [167, 76] on input "radio" at bounding box center [165, 74] width 4 height 4
radio input "true"
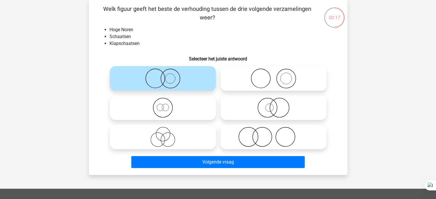
click at [277, 85] on icon at bounding box center [274, 79] width 102 height 20
click at [277, 76] on input "radio" at bounding box center [276, 74] width 4 height 4
radio input "true"
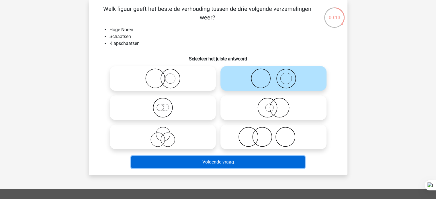
click at [228, 159] on button "Volgende vraag" at bounding box center [218, 162] width 174 height 12
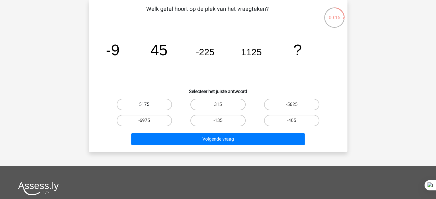
click at [159, 109] on label "5175" at bounding box center [144, 104] width 55 height 11
click at [148, 108] on input "5175" at bounding box center [146, 107] width 4 height 4
radio input "true"
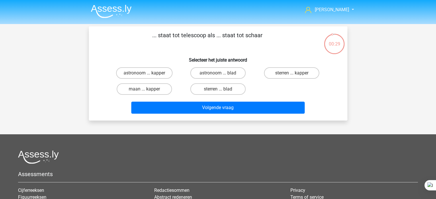
scroll to position [26, 0]
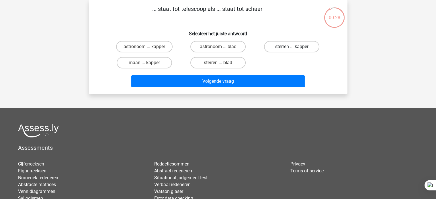
click at [306, 48] on label "sterren ... kapper" at bounding box center [291, 46] width 55 height 11
click at [296, 48] on input "sterren ... kapper" at bounding box center [294, 49] width 4 height 4
radio input "true"
click at [170, 46] on label "astronoom ... kapper" at bounding box center [144, 46] width 57 height 11
click at [148, 47] on input "astronoom ... kapper" at bounding box center [146, 49] width 4 height 4
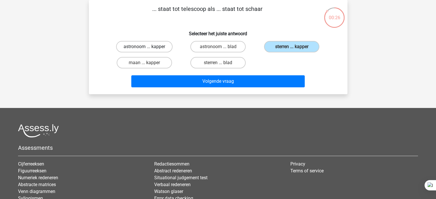
radio input "true"
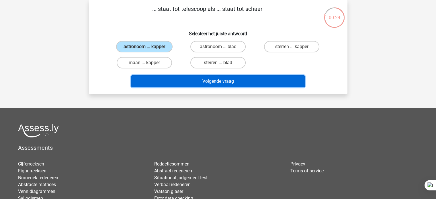
click at [172, 84] on button "Volgende vraag" at bounding box center [218, 81] width 174 height 12
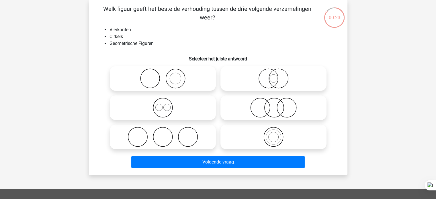
click at [183, 114] on icon at bounding box center [163, 108] width 102 height 20
click at [167, 105] on input "radio" at bounding box center [165, 103] width 4 height 4
radio input "true"
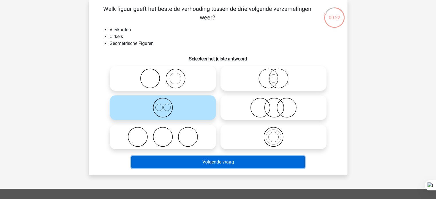
click at [198, 163] on button "Volgende vraag" at bounding box center [218, 162] width 174 height 12
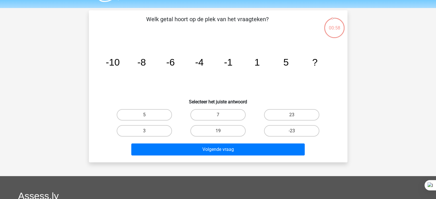
scroll to position [16, 0]
click at [211, 111] on label "7" at bounding box center [217, 114] width 55 height 11
click at [218, 115] on input "7" at bounding box center [220, 117] width 4 height 4
radio input "true"
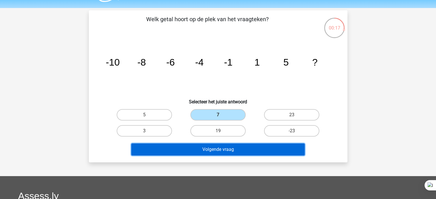
click at [234, 149] on button "Volgende vraag" at bounding box center [218, 150] width 174 height 12
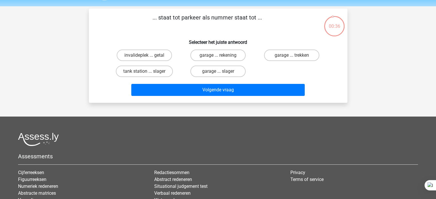
scroll to position [17, 0]
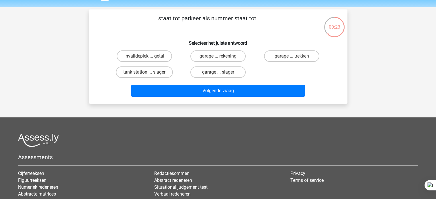
click at [221, 57] on input "garage ... rekening" at bounding box center [220, 58] width 4 height 4
radio input "true"
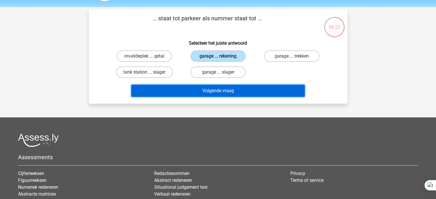
click at [188, 95] on button "Volgende vraag" at bounding box center [218, 91] width 174 height 12
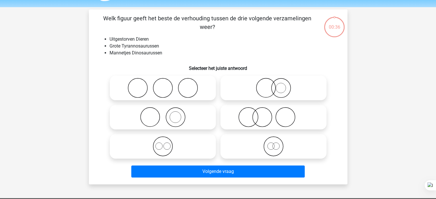
scroll to position [26, 0]
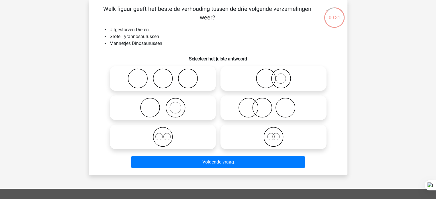
click at [279, 137] on icon at bounding box center [274, 137] width 102 height 20
click at [277, 134] on input "radio" at bounding box center [276, 133] width 4 height 4
radio input "true"
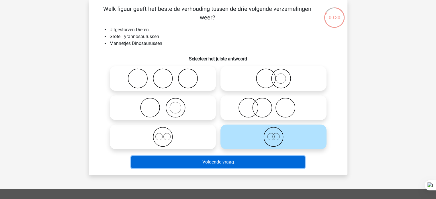
click at [246, 163] on button "Volgende vraag" at bounding box center [218, 162] width 174 height 12
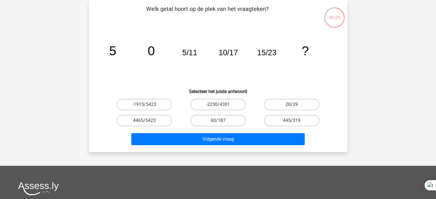
click at [308, 108] on label "20/29" at bounding box center [291, 104] width 55 height 11
click at [296, 108] on input "20/29" at bounding box center [294, 107] width 4 height 4
radio input "true"
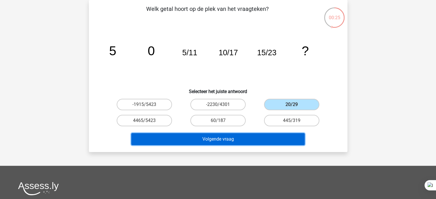
click at [259, 140] on button "Volgende vraag" at bounding box center [218, 139] width 174 height 12
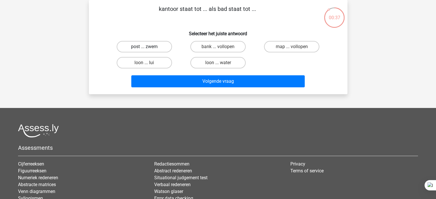
click at [167, 50] on label "post ... zwem" at bounding box center [144, 46] width 55 height 11
click at [148, 50] on input "post ... zwem" at bounding box center [146, 49] width 4 height 4
radio input "true"
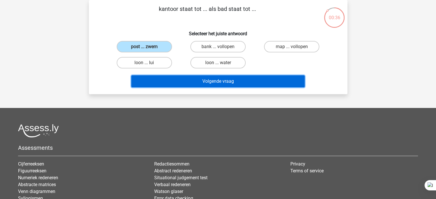
click at [165, 83] on button "Volgende vraag" at bounding box center [218, 81] width 174 height 12
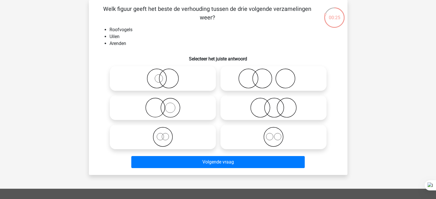
click at [256, 142] on icon at bounding box center [274, 137] width 102 height 20
click at [274, 134] on input "radio" at bounding box center [276, 133] width 4 height 4
radio input "true"
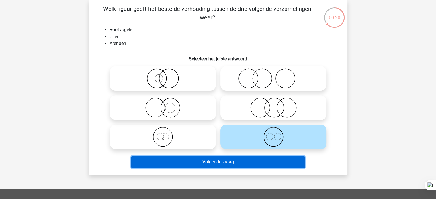
click at [207, 164] on button "Volgende vraag" at bounding box center [218, 162] width 174 height 12
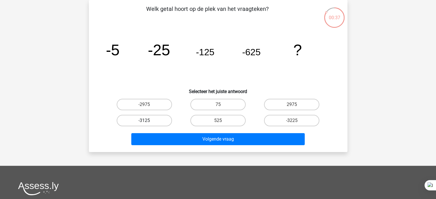
click at [155, 121] on label "-3125" at bounding box center [144, 120] width 55 height 11
click at [148, 121] on input "-3125" at bounding box center [146, 123] width 4 height 4
radio input "true"
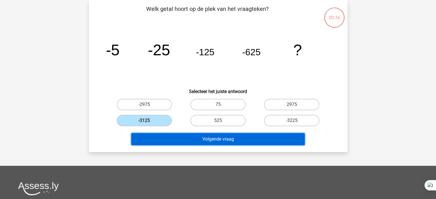
click at [160, 138] on button "Volgende vraag" at bounding box center [218, 139] width 174 height 12
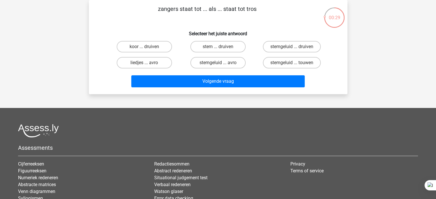
click at [167, 44] on label "koor ... druiven" at bounding box center [144, 46] width 55 height 11
click at [148, 47] on input "koor ... druiven" at bounding box center [146, 49] width 4 height 4
radio input "true"
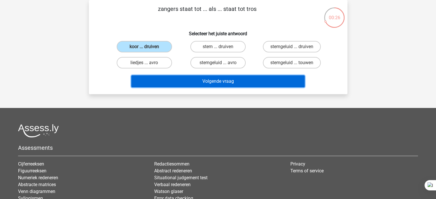
click at [188, 83] on button "Volgende vraag" at bounding box center [218, 81] width 174 height 12
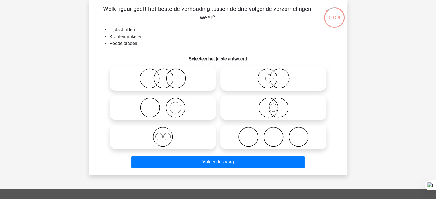
click at [170, 81] on icon at bounding box center [163, 79] width 102 height 20
click at [167, 76] on input "radio" at bounding box center [165, 74] width 4 height 4
radio input "true"
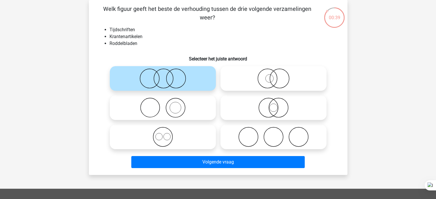
click at [181, 84] on icon at bounding box center [163, 79] width 102 height 20
click at [167, 76] on input "radio" at bounding box center [165, 74] width 4 height 4
click at [264, 83] on icon at bounding box center [274, 79] width 102 height 20
click at [274, 76] on input "radio" at bounding box center [276, 74] width 4 height 4
radio input "true"
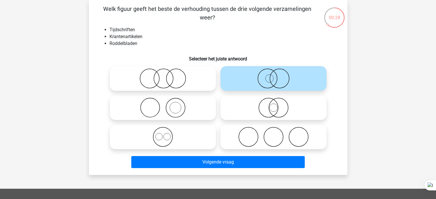
click at [181, 114] on icon at bounding box center [163, 108] width 102 height 20
click at [167, 105] on input "radio" at bounding box center [165, 103] width 4 height 4
radio input "true"
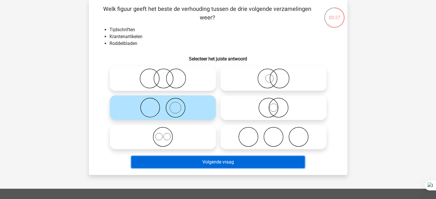
click at [159, 161] on button "Volgende vraag" at bounding box center [218, 162] width 174 height 12
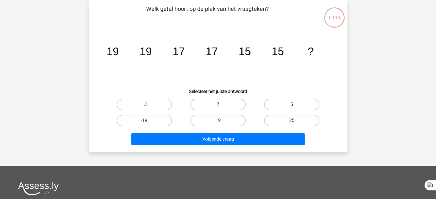
click at [156, 105] on label "13" at bounding box center [144, 104] width 55 height 11
click at [148, 105] on input "13" at bounding box center [146, 107] width 4 height 4
radio input "true"
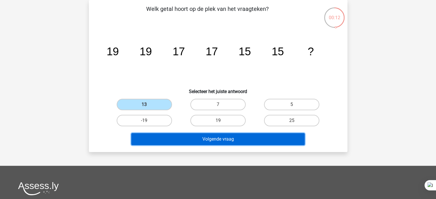
click at [182, 144] on button "Volgende vraag" at bounding box center [218, 139] width 174 height 12
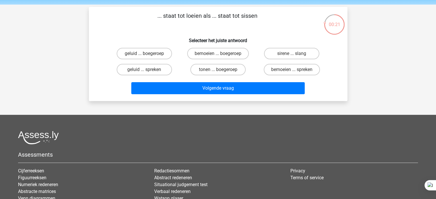
scroll to position [19, 0]
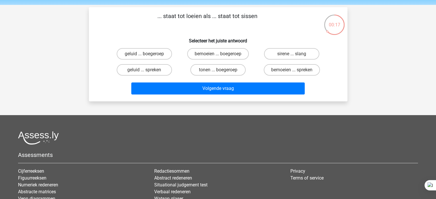
click at [264, 48] on div "sirene ... slang" at bounding box center [291, 53] width 69 height 11
click at [266, 55] on label "sirene ... slang" at bounding box center [291, 53] width 55 height 11
click at [292, 55] on input "sirene ... slang" at bounding box center [294, 56] width 4 height 4
radio input "true"
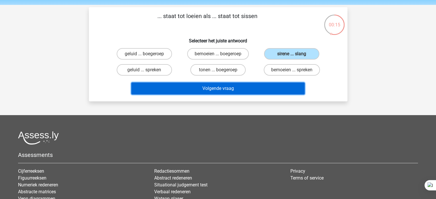
click at [208, 93] on button "Volgende vraag" at bounding box center [218, 89] width 174 height 12
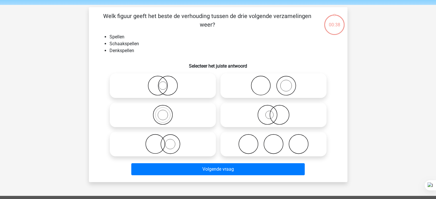
scroll to position [26, 0]
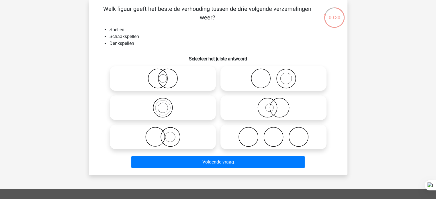
click at [186, 83] on icon at bounding box center [163, 79] width 102 height 20
click at [167, 76] on input "radio" at bounding box center [165, 74] width 4 height 4
radio input "true"
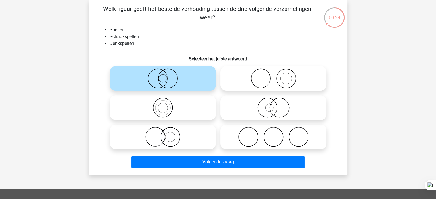
click at [179, 112] on icon at bounding box center [163, 108] width 102 height 20
click at [167, 105] on input "radio" at bounding box center [165, 103] width 4 height 4
radio input "true"
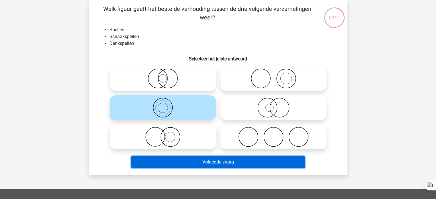
click at [162, 165] on button "Volgende vraag" at bounding box center [218, 162] width 174 height 12
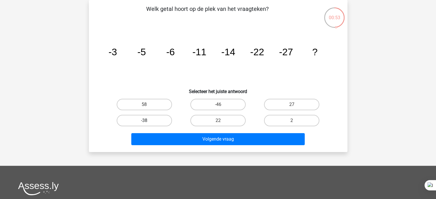
click at [161, 117] on label "-38" at bounding box center [144, 120] width 55 height 11
click at [148, 121] on input "-38" at bounding box center [146, 123] width 4 height 4
radio input "true"
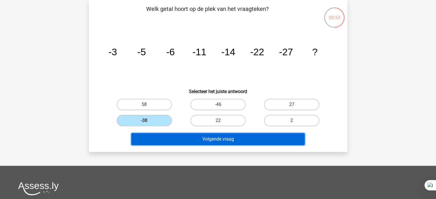
click at [174, 141] on button "Volgende vraag" at bounding box center [218, 139] width 174 height 12
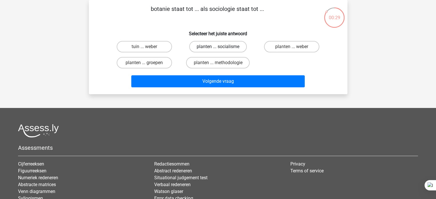
click at [241, 46] on label "planten ... socialisme" at bounding box center [218, 46] width 58 height 11
click at [222, 47] on input "planten ... socialisme" at bounding box center [220, 49] width 4 height 4
radio input "true"
click at [164, 65] on label "planten ... groepen" at bounding box center [144, 62] width 55 height 11
click at [148, 65] on input "planten ... groepen" at bounding box center [146, 65] width 4 height 4
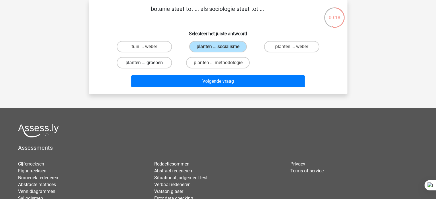
radio input "true"
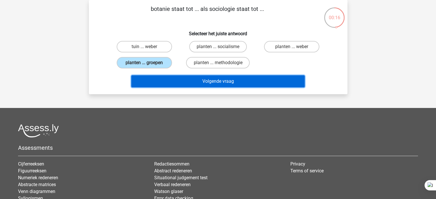
click at [204, 81] on button "Volgende vraag" at bounding box center [218, 81] width 174 height 12
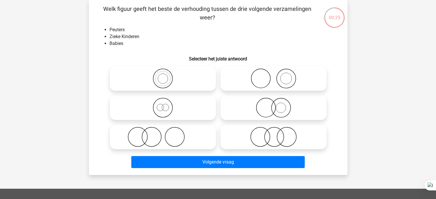
click at [172, 138] on icon at bounding box center [163, 137] width 102 height 20
click at [167, 134] on input "radio" at bounding box center [165, 133] width 4 height 4
radio input "true"
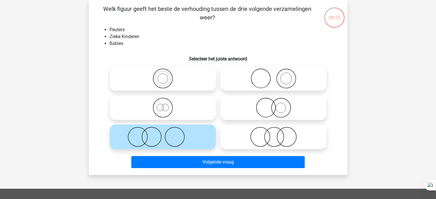
click at [253, 135] on icon at bounding box center [274, 137] width 102 height 20
click at [274, 134] on input "radio" at bounding box center [276, 133] width 4 height 4
radio input "true"
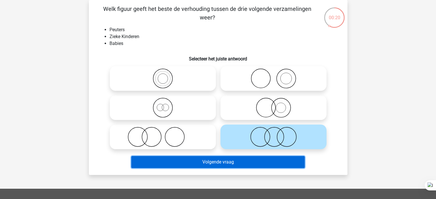
click at [261, 164] on button "Volgende vraag" at bounding box center [218, 162] width 174 height 12
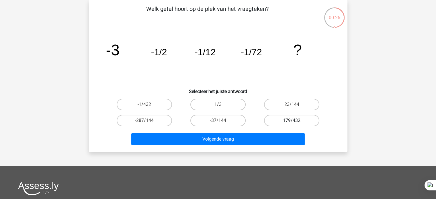
click at [293, 120] on label "179/432" at bounding box center [291, 120] width 55 height 11
click at [293, 121] on input "179/432" at bounding box center [294, 123] width 4 height 4
radio input "true"
click at [157, 100] on label "-1/432" at bounding box center [144, 104] width 55 height 11
click at [148, 105] on input "-1/432" at bounding box center [146, 107] width 4 height 4
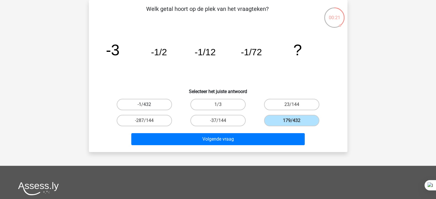
radio input "true"
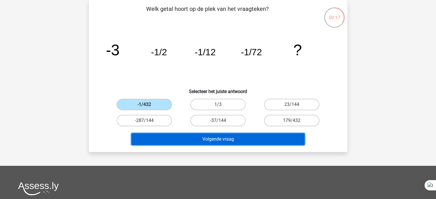
click at [252, 143] on button "Volgende vraag" at bounding box center [218, 139] width 174 height 12
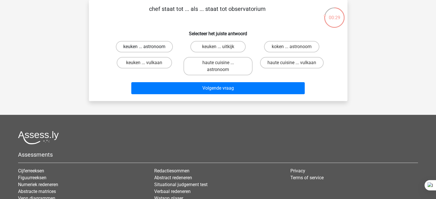
click at [162, 50] on label "keuken ... astronoom" at bounding box center [144, 46] width 57 height 11
click at [148, 50] on input "keuken ... astronoom" at bounding box center [146, 49] width 4 height 4
radio input "true"
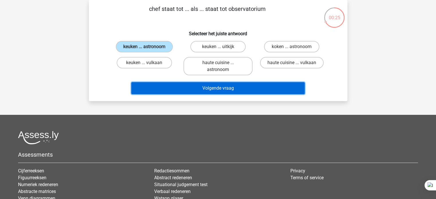
click at [260, 94] on button "Volgende vraag" at bounding box center [218, 88] width 174 height 12
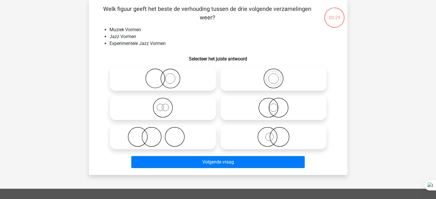
click at [189, 110] on icon at bounding box center [163, 108] width 102 height 20
click at [167, 105] on input "radio" at bounding box center [165, 103] width 4 height 4
radio input "true"
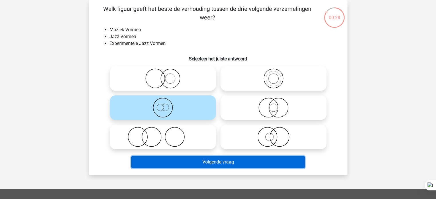
click at [194, 166] on button "Volgende vraag" at bounding box center [218, 162] width 174 height 12
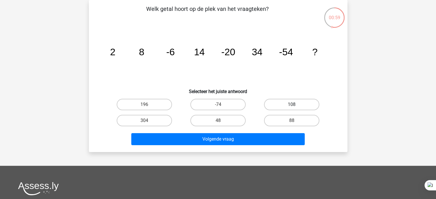
click at [300, 107] on label "108" at bounding box center [291, 104] width 55 height 11
click at [296, 107] on input "108" at bounding box center [294, 107] width 4 height 4
radio input "true"
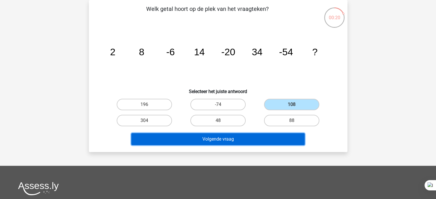
click at [224, 136] on button "Volgende vraag" at bounding box center [218, 139] width 174 height 12
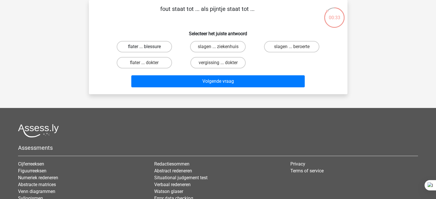
click at [165, 49] on label "flater ... blessure" at bounding box center [144, 46] width 55 height 11
click at [148, 49] on input "flater ... blessure" at bounding box center [146, 49] width 4 height 4
radio input "true"
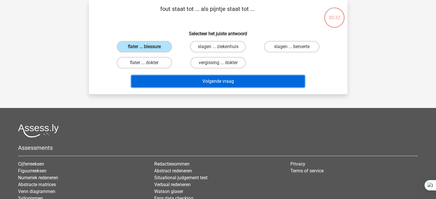
click at [170, 82] on button "Volgende vraag" at bounding box center [218, 81] width 174 height 12
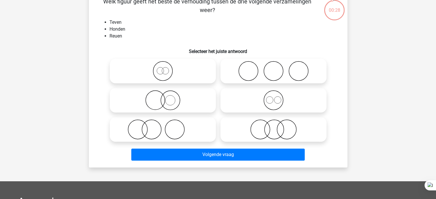
scroll to position [34, 0]
click at [266, 105] on icon at bounding box center [274, 101] width 102 height 20
click at [274, 98] on input "radio" at bounding box center [276, 96] width 4 height 4
radio input "true"
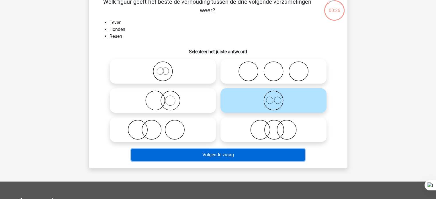
click at [208, 157] on button "Volgende vraag" at bounding box center [218, 155] width 174 height 12
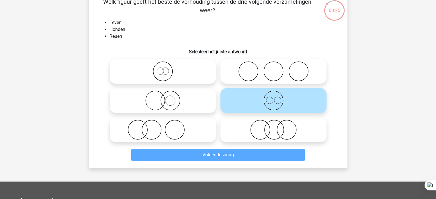
scroll to position [26, 0]
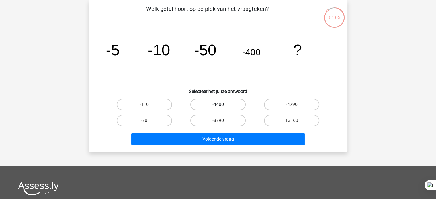
click at [227, 106] on label "-4400" at bounding box center [217, 104] width 55 height 11
click at [222, 106] on input "-4400" at bounding box center [220, 107] width 4 height 4
radio input "true"
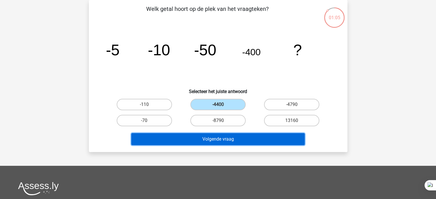
click at [221, 134] on button "Volgende vraag" at bounding box center [218, 139] width 174 height 12
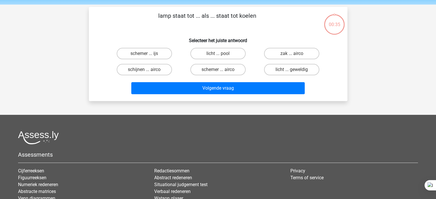
scroll to position [14, 0]
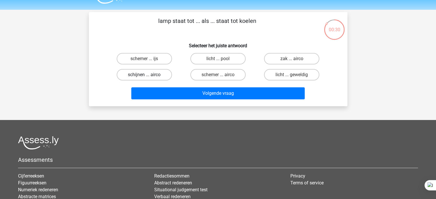
click at [155, 75] on label "schijnen ... airco" at bounding box center [144, 74] width 55 height 11
click at [148, 75] on input "schijnen ... airco" at bounding box center [146, 77] width 4 height 4
radio input "true"
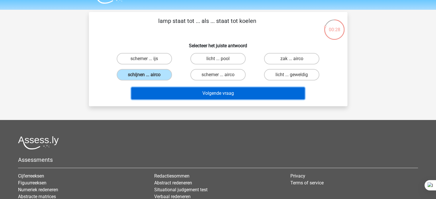
click at [213, 97] on button "Volgende vraag" at bounding box center [218, 93] width 174 height 12
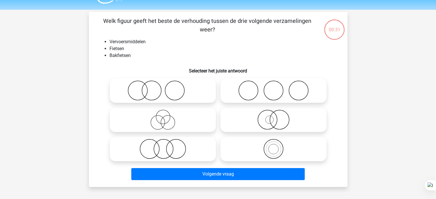
scroll to position [26, 0]
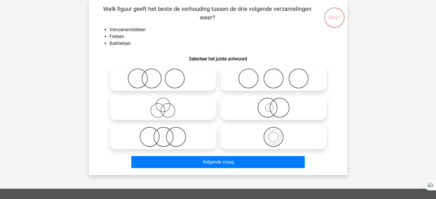
click at [274, 135] on icon at bounding box center [274, 137] width 102 height 20
click at [274, 134] on input "radio" at bounding box center [276, 133] width 4 height 4
radio input "true"
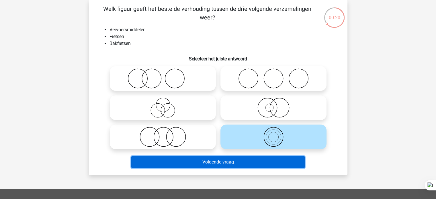
click at [261, 159] on button "Volgende vraag" at bounding box center [218, 162] width 174 height 12
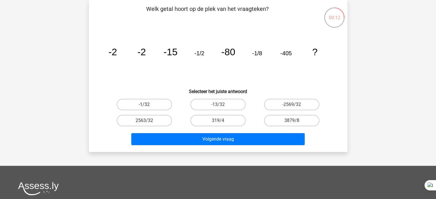
click at [158, 102] on label "-1/32" at bounding box center [144, 104] width 55 height 11
click at [148, 105] on input "-1/32" at bounding box center [146, 107] width 4 height 4
radio input "true"
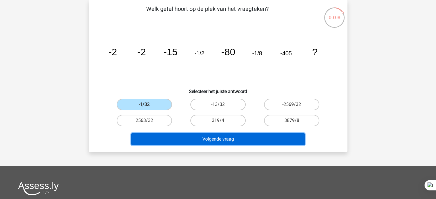
click at [234, 135] on button "Volgende vraag" at bounding box center [218, 139] width 174 height 12
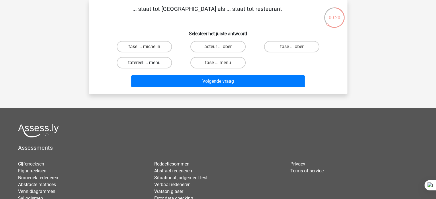
click at [155, 66] on label "tafereel ... menu" at bounding box center [144, 62] width 55 height 11
click at [148, 66] on input "tafereel ... menu" at bounding box center [146, 65] width 4 height 4
radio input "true"
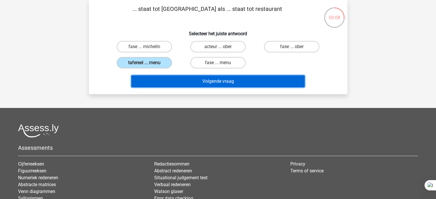
click at [212, 78] on button "Volgende vraag" at bounding box center [218, 81] width 174 height 12
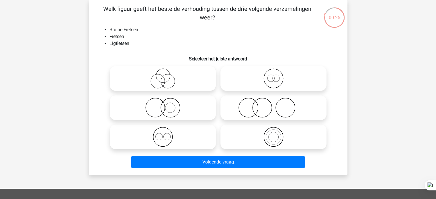
click at [270, 83] on icon at bounding box center [274, 79] width 102 height 20
click at [274, 76] on input "radio" at bounding box center [276, 74] width 4 height 4
radio input "true"
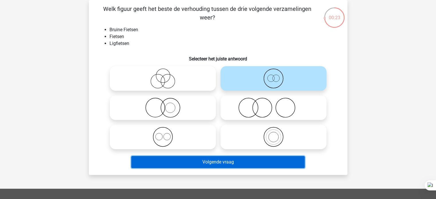
click at [205, 164] on button "Volgende vraag" at bounding box center [218, 162] width 174 height 12
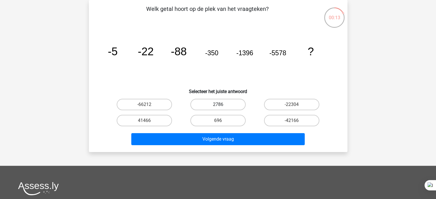
click at [233, 106] on label "2786" at bounding box center [217, 104] width 55 height 11
click at [222, 106] on input "2786" at bounding box center [220, 107] width 4 height 4
radio input "true"
click at [220, 122] on input "696" at bounding box center [220, 123] width 4 height 4
radio input "true"
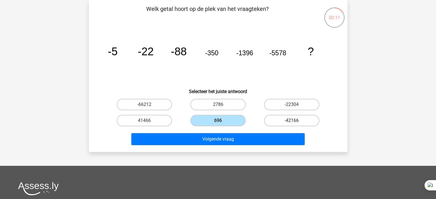
click at [278, 120] on label "-42166" at bounding box center [291, 120] width 55 height 11
click at [292, 121] on input "-42166" at bounding box center [294, 123] width 4 height 4
radio input "true"
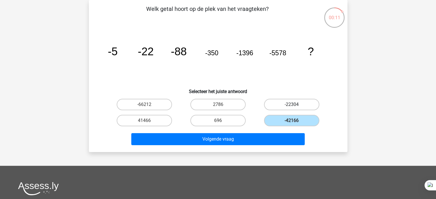
click at [288, 106] on label "-22304" at bounding box center [291, 104] width 55 height 11
click at [292, 106] on input "-22304" at bounding box center [294, 107] width 4 height 4
radio input "true"
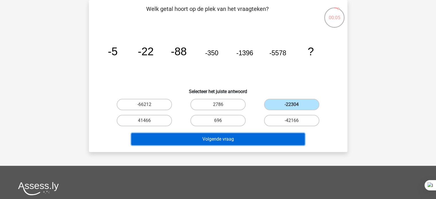
click at [254, 133] on button "Volgende vraag" at bounding box center [218, 139] width 174 height 12
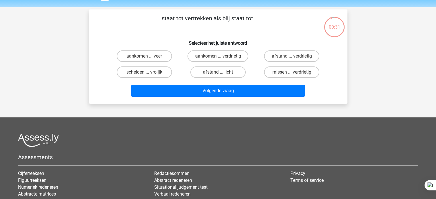
scroll to position [14, 0]
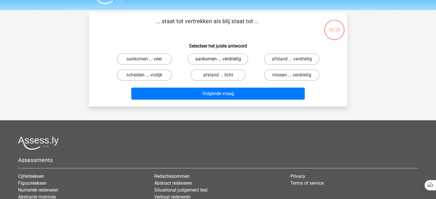
click at [240, 54] on label "aankomen ... verdrietig" at bounding box center [218, 58] width 61 height 11
click at [222, 59] on input "aankomen ... verdrietig" at bounding box center [220, 61] width 4 height 4
radio input "true"
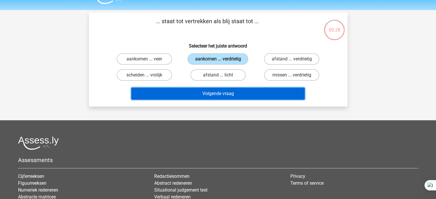
click at [242, 95] on button "Volgende vraag" at bounding box center [218, 94] width 174 height 12
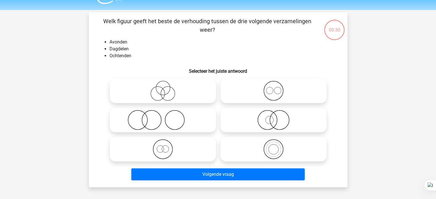
scroll to position [26, 0]
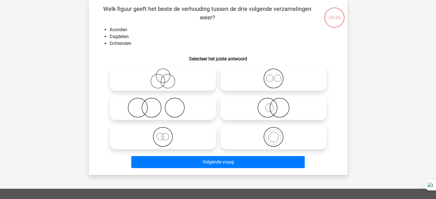
click at [177, 143] on icon at bounding box center [163, 137] width 102 height 20
click at [167, 134] on input "radio" at bounding box center [165, 133] width 4 height 4
radio input "true"
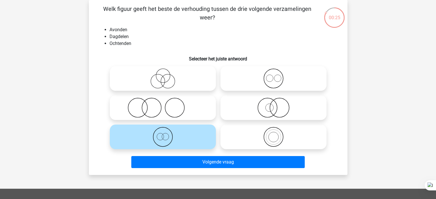
click at [281, 86] on icon at bounding box center [274, 79] width 102 height 20
click at [277, 76] on input "radio" at bounding box center [276, 74] width 4 height 4
radio input "true"
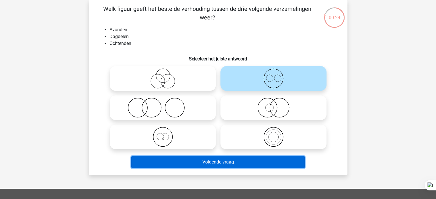
click at [255, 156] on button "Volgende vraag" at bounding box center [218, 162] width 174 height 12
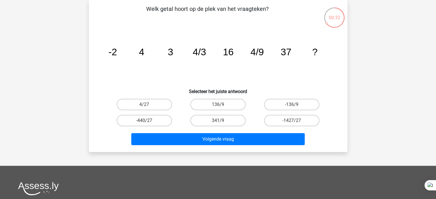
click at [164, 104] on label "4/27" at bounding box center [144, 104] width 55 height 11
click at [148, 105] on input "4/27" at bounding box center [146, 107] width 4 height 4
radio input "true"
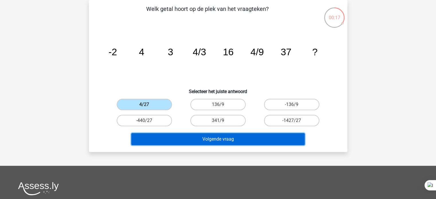
click at [224, 140] on button "Volgende vraag" at bounding box center [218, 139] width 174 height 12
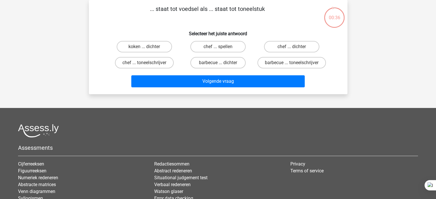
scroll to position [19, 0]
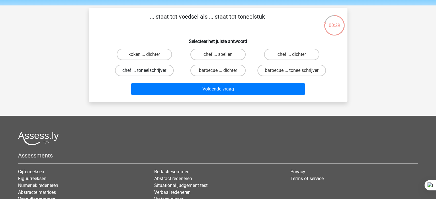
click at [156, 73] on label "chef ... toneelschrijver" at bounding box center [144, 70] width 59 height 11
click at [148, 73] on input "chef ... toneelschrijver" at bounding box center [146, 73] width 4 height 4
radio input "true"
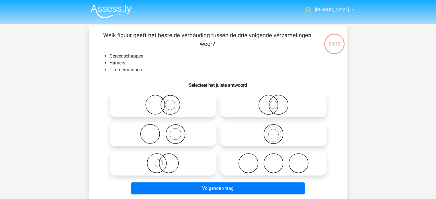
scroll to position [19, 0]
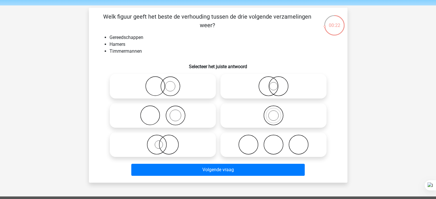
click at [185, 111] on icon at bounding box center [163, 116] width 102 height 20
click at [167, 111] on input "radio" at bounding box center [165, 111] width 4 height 4
radio input "true"
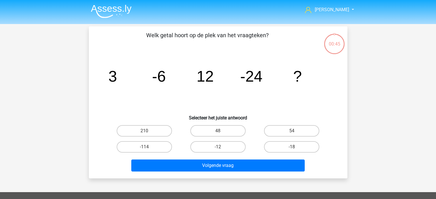
scroll to position [19, 0]
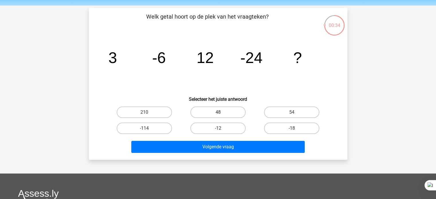
click at [234, 112] on label "48" at bounding box center [217, 112] width 55 height 11
click at [222, 112] on input "48" at bounding box center [220, 114] width 4 height 4
radio input "true"
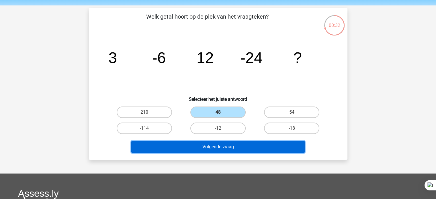
click at [239, 152] on button "Volgende vraag" at bounding box center [218, 147] width 174 height 12
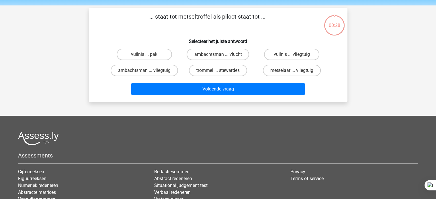
scroll to position [26, 0]
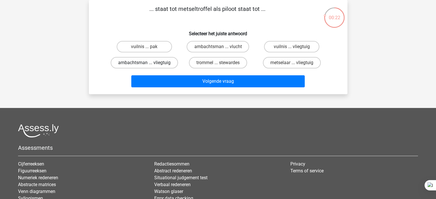
click at [166, 64] on label "ambachtsman ... vliegtuig" at bounding box center [144, 62] width 67 height 11
click at [148, 64] on input "ambachtsman ... vliegtuig" at bounding box center [146, 65] width 4 height 4
radio input "true"
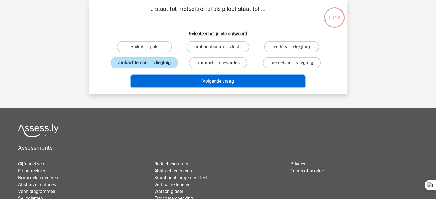
click at [216, 85] on button "Volgende vraag" at bounding box center [218, 81] width 174 height 12
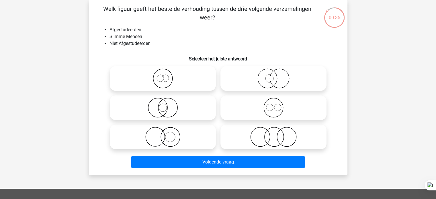
click at [284, 139] on icon at bounding box center [274, 137] width 102 height 20
click at [277, 134] on input "radio" at bounding box center [276, 133] width 4 height 4
radio input "true"
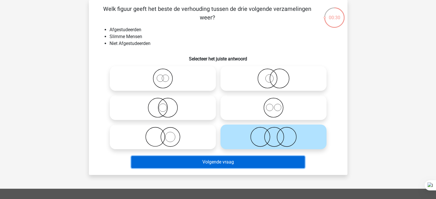
click at [236, 163] on button "Volgende vraag" at bounding box center [218, 162] width 174 height 12
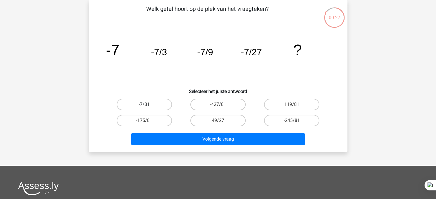
click at [165, 106] on label "-7/81" at bounding box center [144, 104] width 55 height 11
click at [148, 106] on input "-7/81" at bounding box center [146, 107] width 4 height 4
radio input "true"
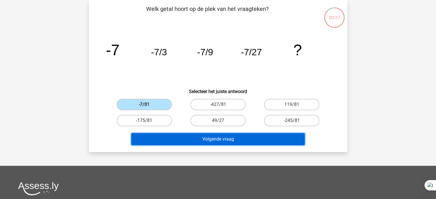
click at [183, 140] on button "Volgende vraag" at bounding box center [218, 139] width 174 height 12
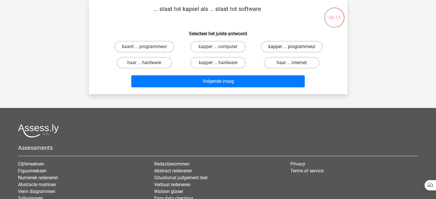
click at [310, 50] on label "kapper ... programmeur" at bounding box center [292, 46] width 62 height 11
click at [296, 50] on input "kapper ... programmeur" at bounding box center [294, 49] width 4 height 4
radio input "true"
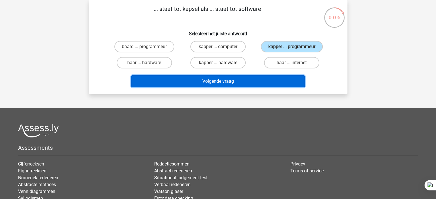
click at [250, 85] on button "Volgende vraag" at bounding box center [218, 81] width 174 height 12
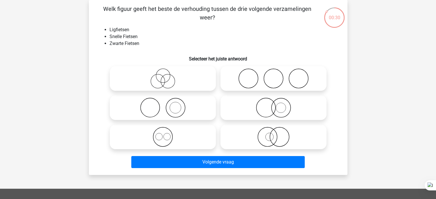
click at [168, 89] on label at bounding box center [163, 78] width 106 height 25
click at [167, 76] on input "radio" at bounding box center [165, 74] width 4 height 4
radio input "true"
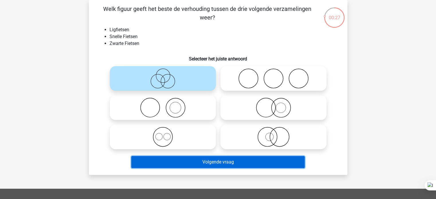
click at [240, 162] on button "Volgende vraag" at bounding box center [218, 162] width 174 height 12
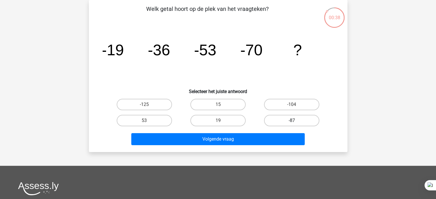
click at [270, 122] on label "-87" at bounding box center [291, 120] width 55 height 11
click at [292, 122] on input "-87" at bounding box center [294, 123] width 4 height 4
radio input "true"
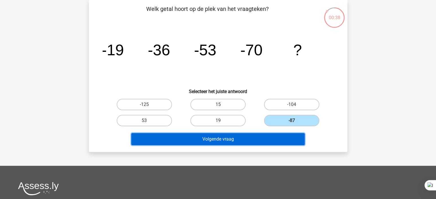
click at [254, 138] on button "Volgende vraag" at bounding box center [218, 139] width 174 height 12
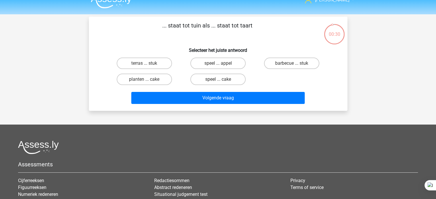
scroll to position [9, 0]
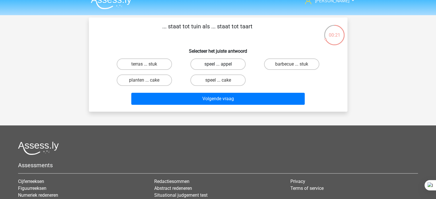
click at [238, 62] on label "speel ... appel" at bounding box center [217, 64] width 55 height 11
click at [222, 64] on input "speel ... appel" at bounding box center [220, 66] width 4 height 4
radio input "true"
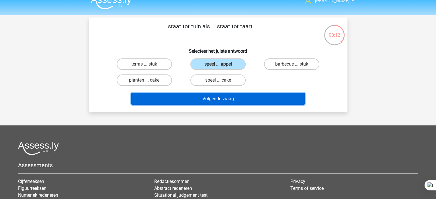
click at [265, 100] on button "Volgende vraag" at bounding box center [218, 99] width 174 height 12
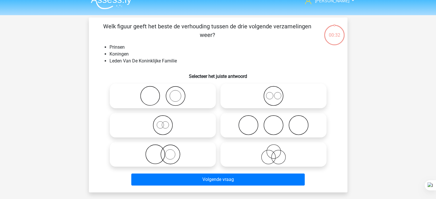
scroll to position [26, 0]
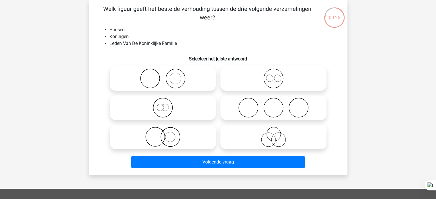
click at [288, 83] on icon at bounding box center [274, 79] width 102 height 20
click at [277, 76] on input "radio" at bounding box center [276, 74] width 4 height 4
radio input "true"
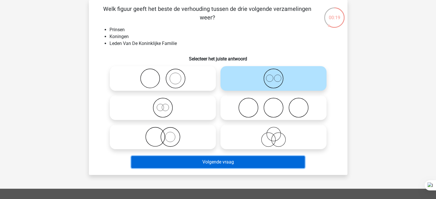
click at [207, 160] on button "Volgende vraag" at bounding box center [218, 162] width 174 height 12
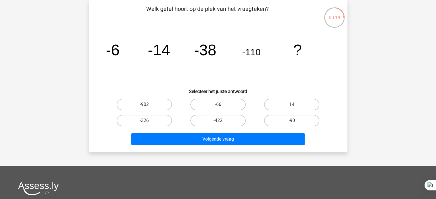
click at [159, 122] on label "-326" at bounding box center [144, 120] width 55 height 11
click at [148, 122] on input "-326" at bounding box center [146, 123] width 4 height 4
radio input "true"
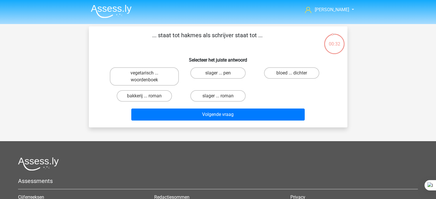
scroll to position [26, 0]
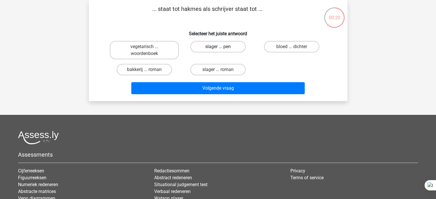
click at [236, 45] on label "slager ... pen" at bounding box center [217, 46] width 55 height 11
click at [222, 47] on input "slager ... pen" at bounding box center [220, 49] width 4 height 4
radio input "true"
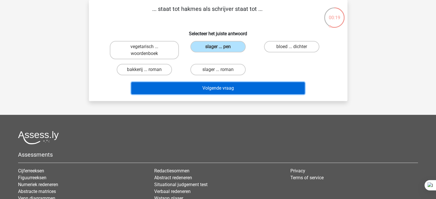
click at [244, 89] on button "Volgende vraag" at bounding box center [218, 88] width 174 height 12
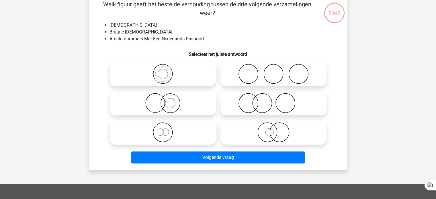
scroll to position [32, 0]
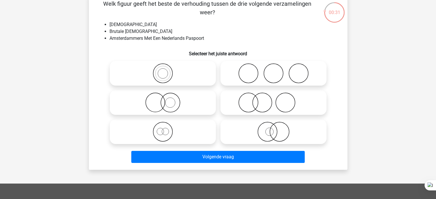
click at [170, 131] on icon at bounding box center [163, 132] width 102 height 20
click at [167, 129] on input "radio" at bounding box center [165, 127] width 4 height 4
radio input "true"
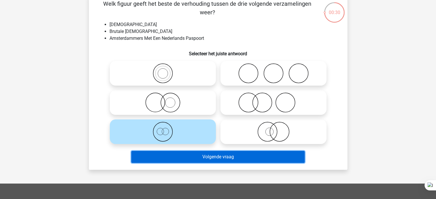
click at [218, 161] on button "Volgende vraag" at bounding box center [218, 157] width 174 height 12
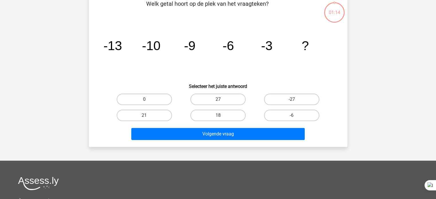
scroll to position [26, 0]
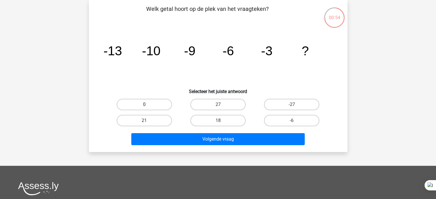
click at [168, 106] on label "0" at bounding box center [144, 104] width 55 height 11
click at [148, 106] on input "0" at bounding box center [146, 107] width 4 height 4
radio input "true"
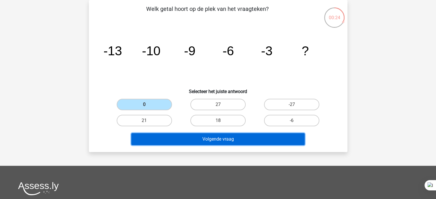
click at [199, 145] on button "Volgende vraag" at bounding box center [218, 139] width 174 height 12
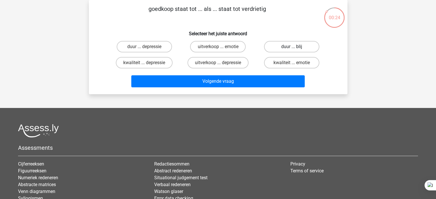
click at [301, 46] on label "duur ... blij" at bounding box center [291, 46] width 55 height 11
click at [296, 47] on input "duur ... blij" at bounding box center [294, 49] width 4 height 4
radio input "true"
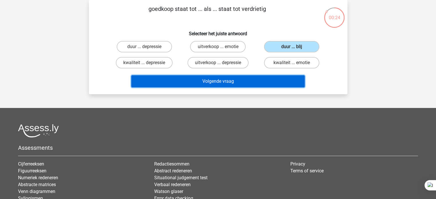
click at [257, 86] on button "Volgende vraag" at bounding box center [218, 81] width 174 height 12
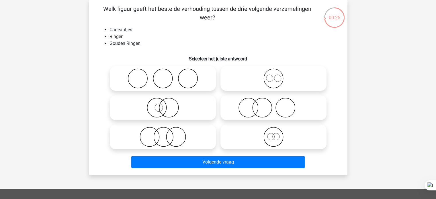
click at [183, 113] on icon at bounding box center [163, 108] width 102 height 20
click at [167, 105] on input "radio" at bounding box center [165, 103] width 4 height 4
radio input "true"
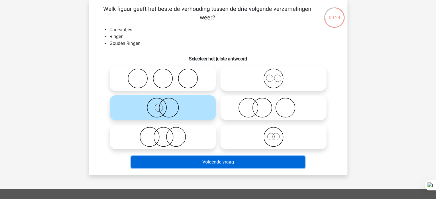
click at [197, 165] on button "Volgende vraag" at bounding box center [218, 162] width 174 height 12
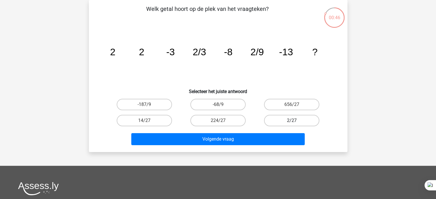
click at [278, 120] on label "2/27" at bounding box center [291, 120] width 55 height 11
click at [292, 121] on input "2/27" at bounding box center [294, 123] width 4 height 4
radio input "true"
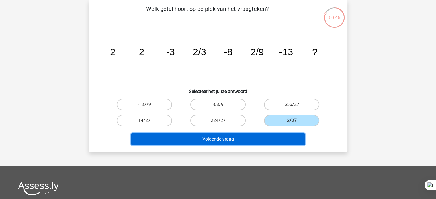
click at [261, 134] on button "Volgende vraag" at bounding box center [218, 139] width 174 height 12
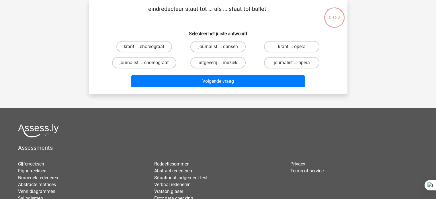
click at [254, 41] on div "journalist ... dansen" at bounding box center [218, 47] width 74 height 16
click at [241, 49] on label "journalist ... dansen" at bounding box center [217, 46] width 55 height 11
click at [222, 49] on input "journalist ... dansen" at bounding box center [220, 49] width 4 height 4
radio input "true"
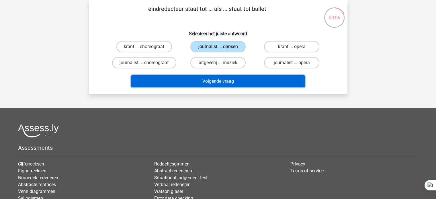
click at [230, 80] on button "Volgende vraag" at bounding box center [218, 81] width 174 height 12
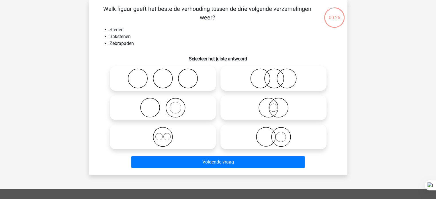
click at [188, 108] on icon at bounding box center [163, 108] width 102 height 20
click at [167, 105] on input "radio" at bounding box center [165, 103] width 4 height 4
radio input "true"
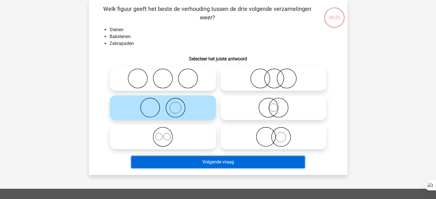
click at [143, 162] on button "Volgende vraag" at bounding box center [218, 162] width 174 height 12
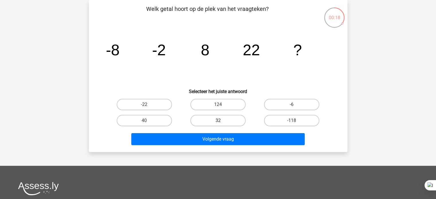
click at [239, 120] on label "32" at bounding box center [217, 120] width 55 height 11
click at [222, 121] on input "32" at bounding box center [220, 123] width 4 height 4
radio input "true"
click at [163, 118] on label "40" at bounding box center [144, 120] width 55 height 11
click at [148, 121] on input "40" at bounding box center [146, 123] width 4 height 4
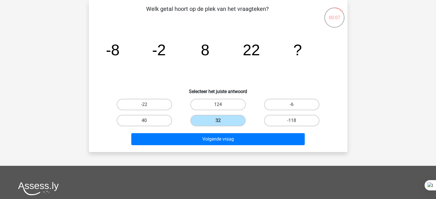
radio input "true"
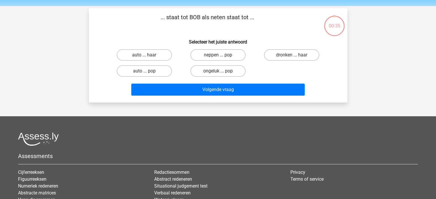
scroll to position [5, 0]
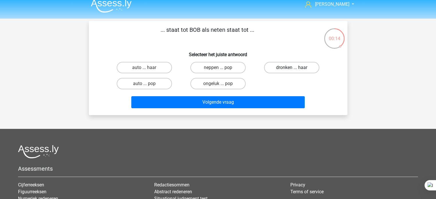
click at [310, 66] on label "dronken ... haar" at bounding box center [291, 67] width 55 height 11
click at [296, 68] on input "dronken ... haar" at bounding box center [294, 70] width 4 height 4
radio input "true"
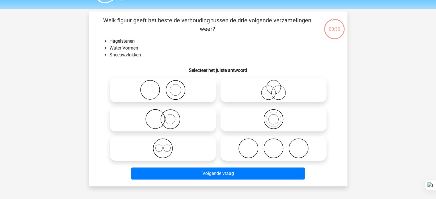
scroll to position [22, 0]
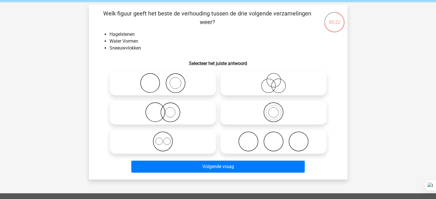
click at [208, 143] on icon at bounding box center [163, 142] width 102 height 20
click at [167, 139] on input "radio" at bounding box center [165, 137] width 4 height 4
radio input "true"
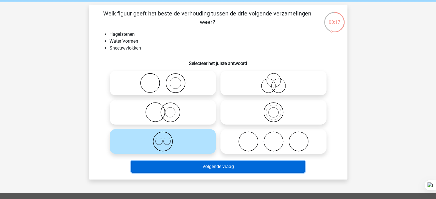
click at [199, 171] on button "Volgende vraag" at bounding box center [218, 167] width 174 height 12
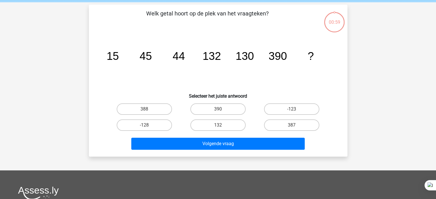
scroll to position [26, 0]
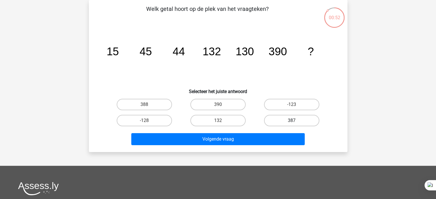
click at [279, 120] on label "387" at bounding box center [291, 120] width 55 height 11
click at [292, 121] on input "387" at bounding box center [294, 123] width 4 height 4
radio input "true"
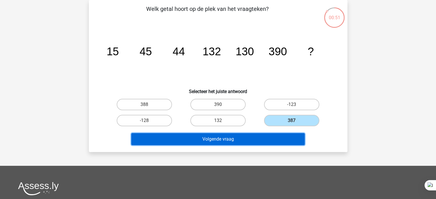
click at [259, 135] on button "Volgende vraag" at bounding box center [218, 139] width 174 height 12
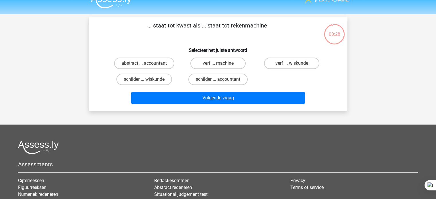
scroll to position [9, 0]
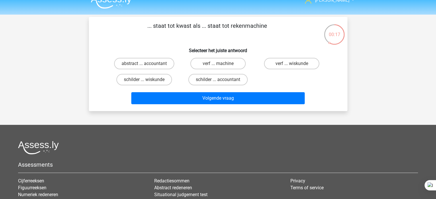
click at [222, 77] on label "schilder ... accountant" at bounding box center [217, 79] width 59 height 11
click at [222, 80] on input "schilder ... accountant" at bounding box center [220, 82] width 4 height 4
radio input "true"
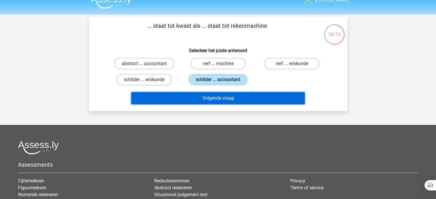
click at [228, 101] on button "Volgende vraag" at bounding box center [218, 98] width 174 height 12
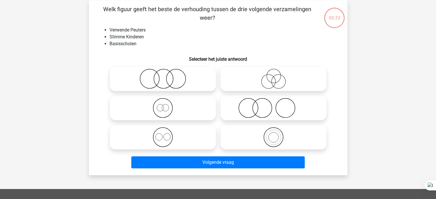
scroll to position [26, 0]
click at [285, 104] on icon at bounding box center [274, 108] width 102 height 20
click at [277, 104] on input "radio" at bounding box center [276, 103] width 4 height 4
radio input "true"
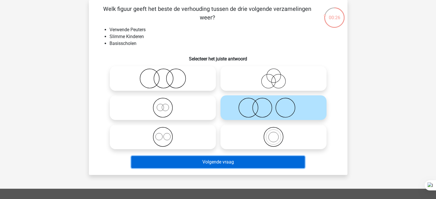
click at [237, 164] on button "Volgende vraag" at bounding box center [218, 162] width 174 height 12
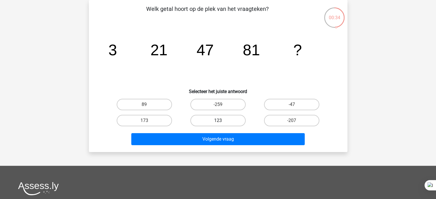
click at [200, 121] on label "123" at bounding box center [217, 120] width 55 height 11
click at [218, 121] on input "123" at bounding box center [220, 123] width 4 height 4
radio input "true"
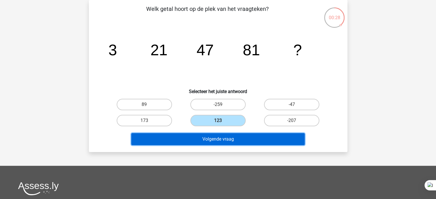
click at [218, 140] on button "Volgende vraag" at bounding box center [218, 139] width 174 height 12
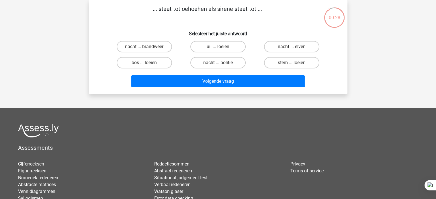
scroll to position [18, 0]
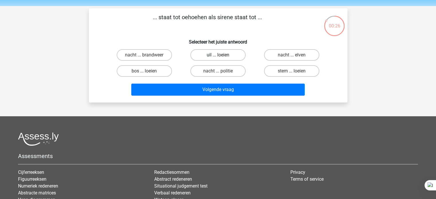
click at [227, 52] on label "uil ... loeien" at bounding box center [217, 54] width 55 height 11
click at [222, 55] on input "uil ... loeien" at bounding box center [220, 57] width 4 height 4
radio input "true"
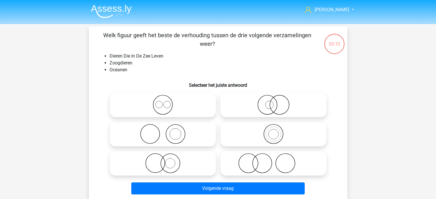
scroll to position [18, 0]
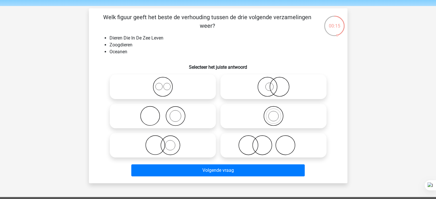
click at [285, 151] on icon at bounding box center [274, 145] width 102 height 20
click at [277, 143] on input "radio" at bounding box center [276, 141] width 4 height 4
radio input "true"
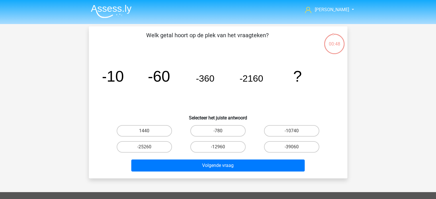
scroll to position [18, 0]
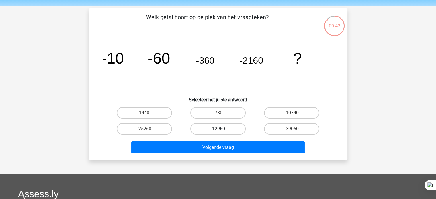
click at [231, 131] on label "-12960" at bounding box center [217, 128] width 55 height 11
click at [222, 131] on input "-12960" at bounding box center [220, 131] width 4 height 4
radio input "true"
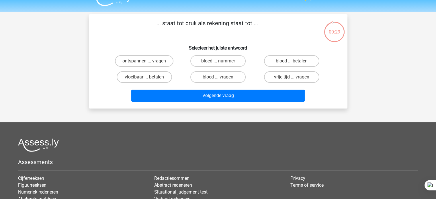
scroll to position [11, 0]
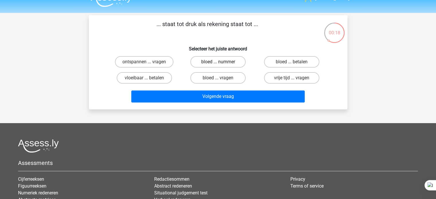
click at [233, 63] on label "bloed ... nummer" at bounding box center [217, 61] width 55 height 11
click at [222, 63] on input "bloed ... nummer" at bounding box center [220, 64] width 4 height 4
radio input "true"
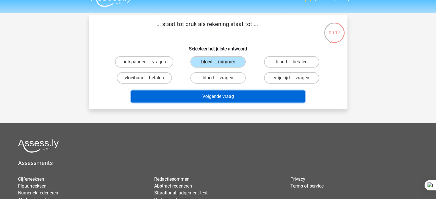
click at [235, 98] on button "Volgende vraag" at bounding box center [218, 97] width 174 height 12
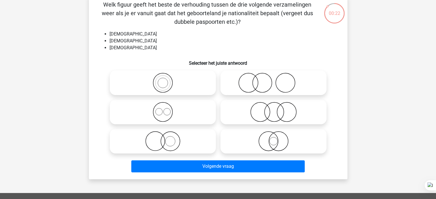
scroll to position [32, 0]
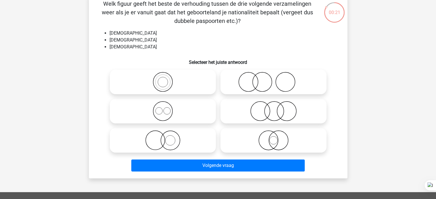
click at [191, 119] on icon at bounding box center [163, 111] width 102 height 20
click at [167, 108] on input "radio" at bounding box center [165, 107] width 4 height 4
radio input "true"
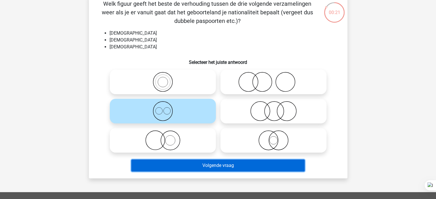
click at [182, 168] on button "Volgende vraag" at bounding box center [218, 166] width 174 height 12
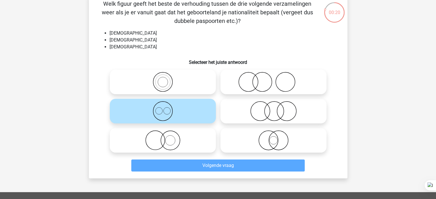
scroll to position [26, 0]
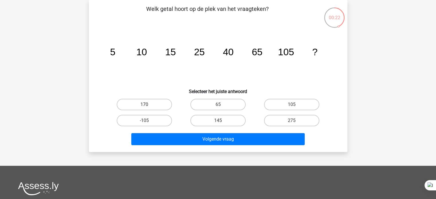
click at [167, 107] on label "170" at bounding box center [144, 104] width 55 height 11
click at [148, 107] on input "170" at bounding box center [146, 107] width 4 height 4
radio input "true"
click at [308, 125] on label "275" at bounding box center [291, 120] width 55 height 11
click at [296, 124] on input "275" at bounding box center [294, 123] width 4 height 4
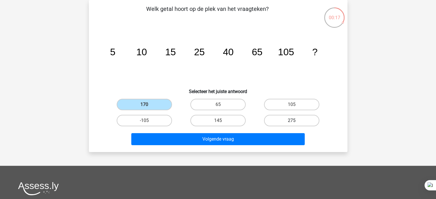
radio input "true"
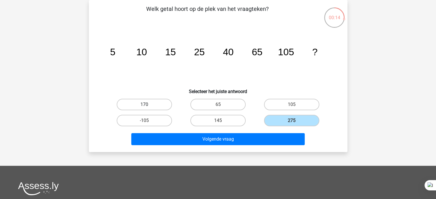
click at [170, 105] on label "170" at bounding box center [144, 104] width 55 height 11
click at [148, 105] on input "170" at bounding box center [146, 107] width 4 height 4
radio input "true"
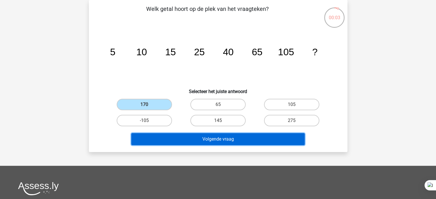
click at [239, 137] on button "Volgende vraag" at bounding box center [218, 139] width 174 height 12
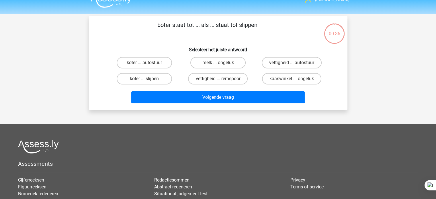
scroll to position [9, 0]
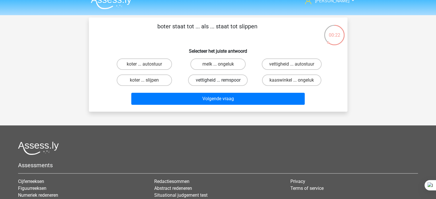
click at [239, 83] on label "vettigheid ... remspoor" at bounding box center [218, 80] width 60 height 11
click at [222, 83] on input "vettigheid ... remspoor" at bounding box center [220, 82] width 4 height 4
radio input "true"
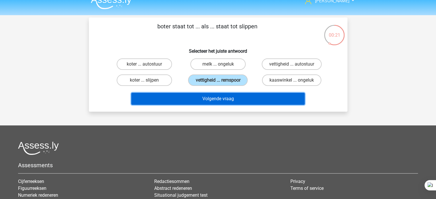
click at [231, 102] on button "Volgende vraag" at bounding box center [218, 99] width 174 height 12
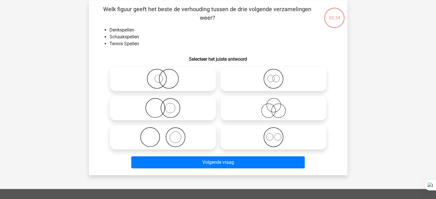
scroll to position [26, 0]
click at [180, 137] on icon at bounding box center [163, 137] width 102 height 20
click at [167, 134] on input "radio" at bounding box center [165, 133] width 4 height 4
radio input "true"
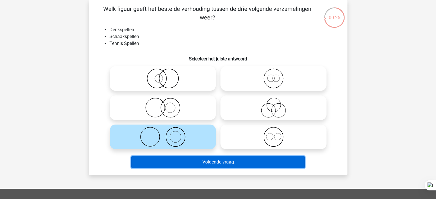
click at [186, 159] on button "Volgende vraag" at bounding box center [218, 162] width 174 height 12
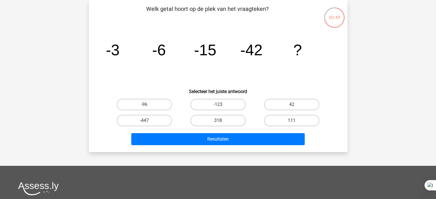
click at [221, 105] on input "-123" at bounding box center [220, 107] width 4 height 4
radio input "true"
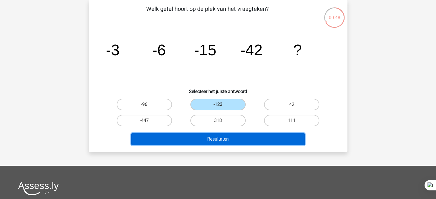
click at [213, 136] on button "Resultaten" at bounding box center [218, 139] width 174 height 12
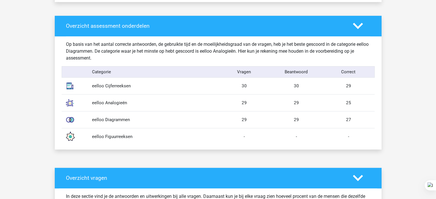
scroll to position [286, 0]
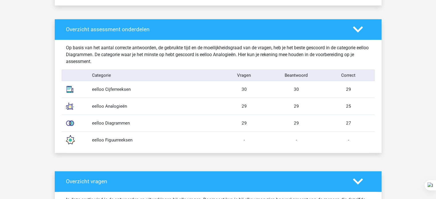
click at [132, 141] on div "eelloo Figuurreeksen" at bounding box center [153, 140] width 131 height 7
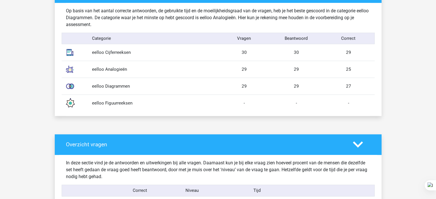
scroll to position [321, 0]
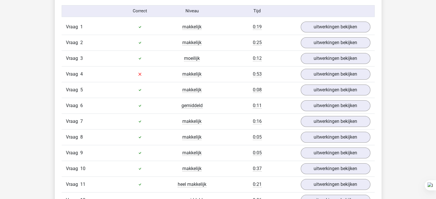
scroll to position [504, 0]
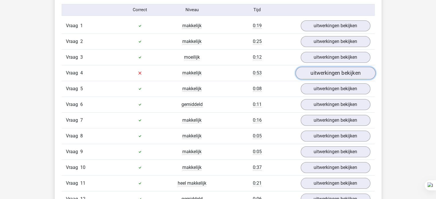
click at [333, 73] on link "uitwerkingen bekijken" at bounding box center [335, 73] width 80 height 13
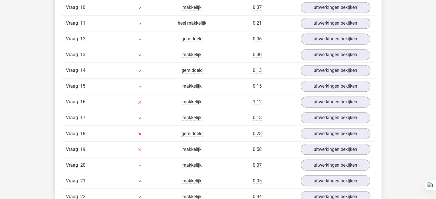
scroll to position [967, 0]
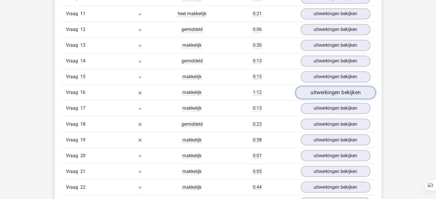
click at [327, 92] on link "uitwerkingen bekijken" at bounding box center [335, 93] width 80 height 13
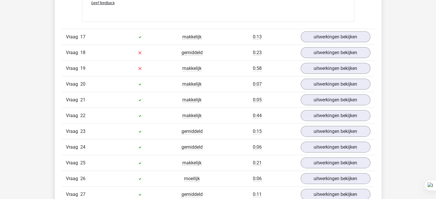
scroll to position [1317, 0]
click at [346, 50] on link "uitwerkingen bekijken" at bounding box center [335, 52] width 80 height 13
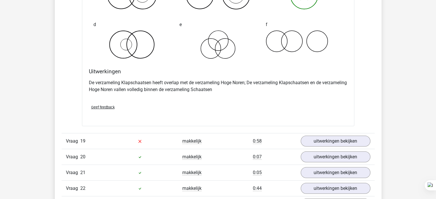
scroll to position [1464, 0]
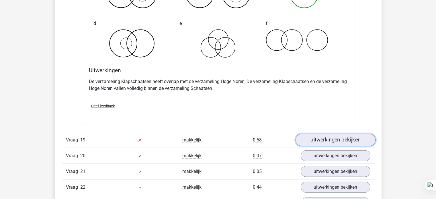
click at [357, 134] on link "uitwerkingen bekijken" at bounding box center [335, 140] width 80 height 13
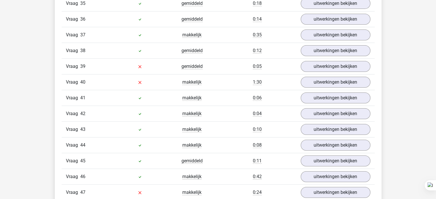
scroll to position [2105, 0]
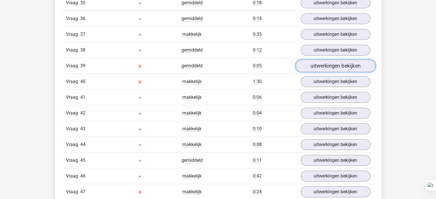
click at [351, 61] on link "uitwerkingen bekijken" at bounding box center [335, 66] width 80 height 13
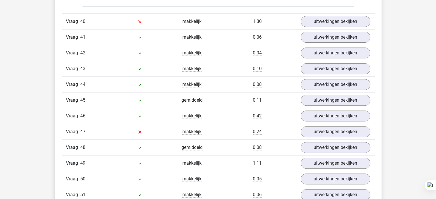
scroll to position [2385, 0]
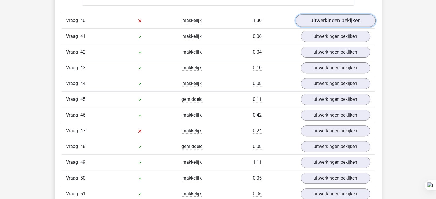
click at [359, 14] on link "uitwerkingen bekijken" at bounding box center [335, 20] width 80 height 13
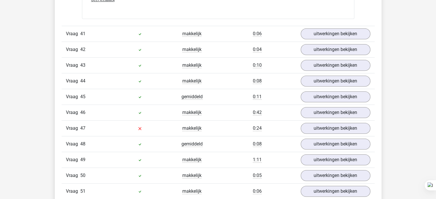
scroll to position [2647, 0]
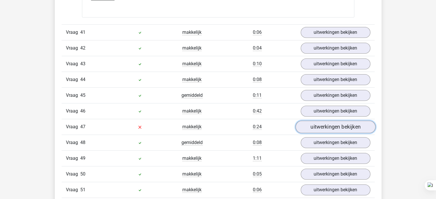
click at [322, 121] on link "uitwerkingen bekijken" at bounding box center [335, 127] width 80 height 13
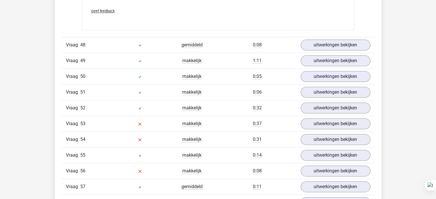
scroll to position [2878, 0]
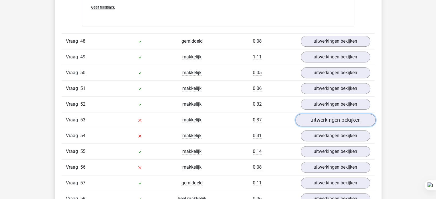
click at [310, 114] on link "uitwerkingen bekijken" at bounding box center [335, 120] width 80 height 13
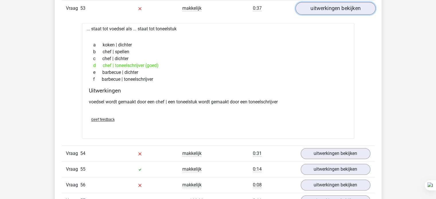
scroll to position [2990, 0]
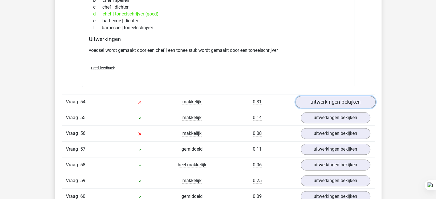
click at [327, 96] on link "uitwerkingen bekijken" at bounding box center [335, 102] width 80 height 13
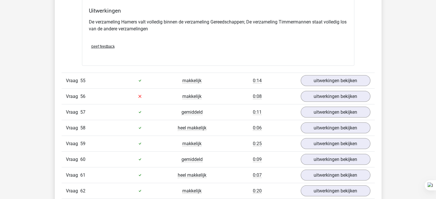
scroll to position [3298, 0]
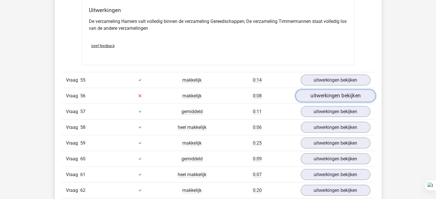
click at [326, 90] on link "uitwerkingen bekijken" at bounding box center [335, 96] width 80 height 13
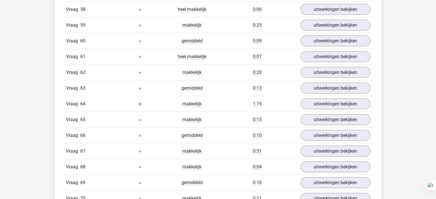
scroll to position [3546, 0]
click at [330, 98] on link "uitwerkingen bekijken" at bounding box center [335, 104] width 80 height 13
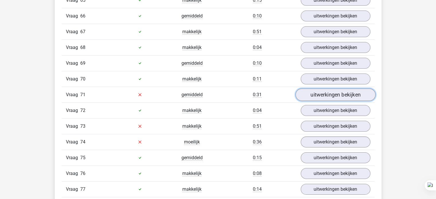
click at [331, 89] on link "uitwerkingen bekijken" at bounding box center [335, 95] width 80 height 13
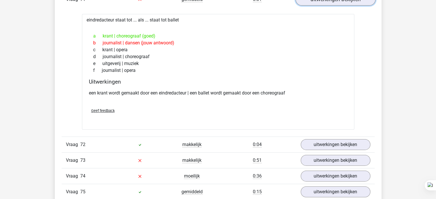
scroll to position [4049, 0]
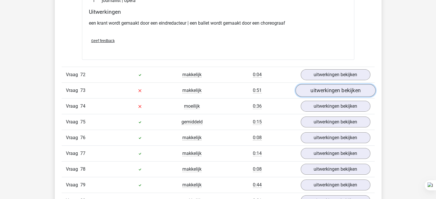
click at [321, 84] on link "uitwerkingen bekijken" at bounding box center [335, 90] width 80 height 13
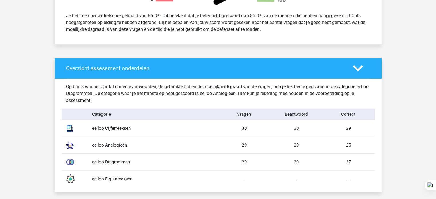
scroll to position [0, 0]
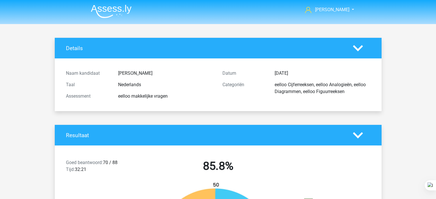
click at [114, 15] on img at bounding box center [111, 11] width 41 height 13
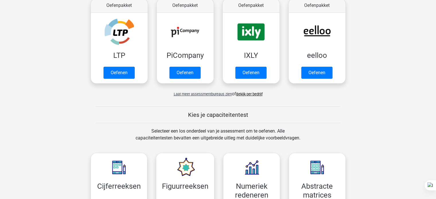
scroll to position [127, 0]
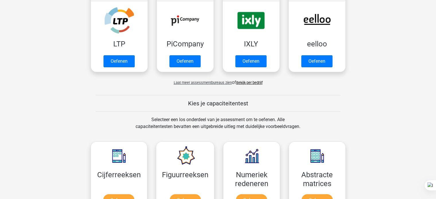
click at [254, 83] on link "Bekijk per bedrijf" at bounding box center [249, 83] width 26 height 4
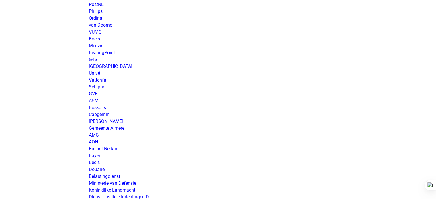
scroll to position [540, 0]
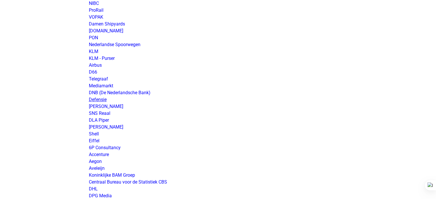
click at [93, 102] on link "Defensie" at bounding box center [98, 99] width 18 height 5
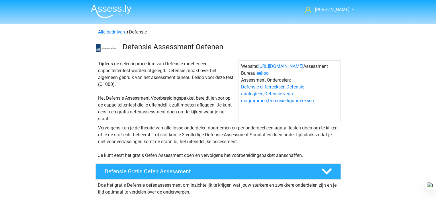
click at [115, 127] on div "Vervolgens kun je de theorie van alle losse onderdelen doornemen en per onderde…" at bounding box center [218, 142] width 245 height 34
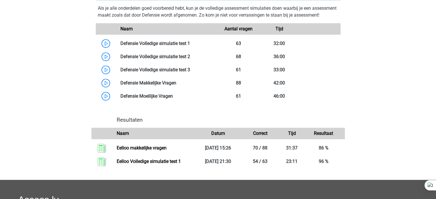
scroll to position [413, 0]
